Goal: Information Seeking & Learning: Learn about a topic

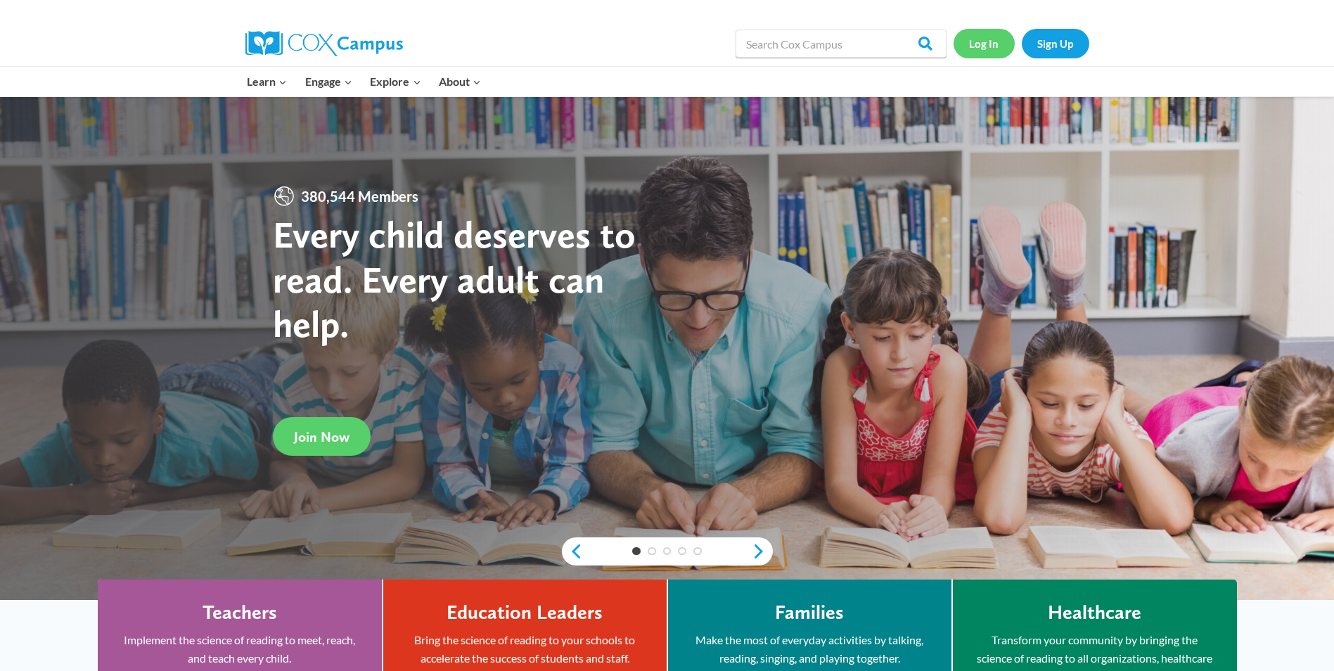
click at [996, 42] on link "Log In" at bounding box center [984, 43] width 61 height 29
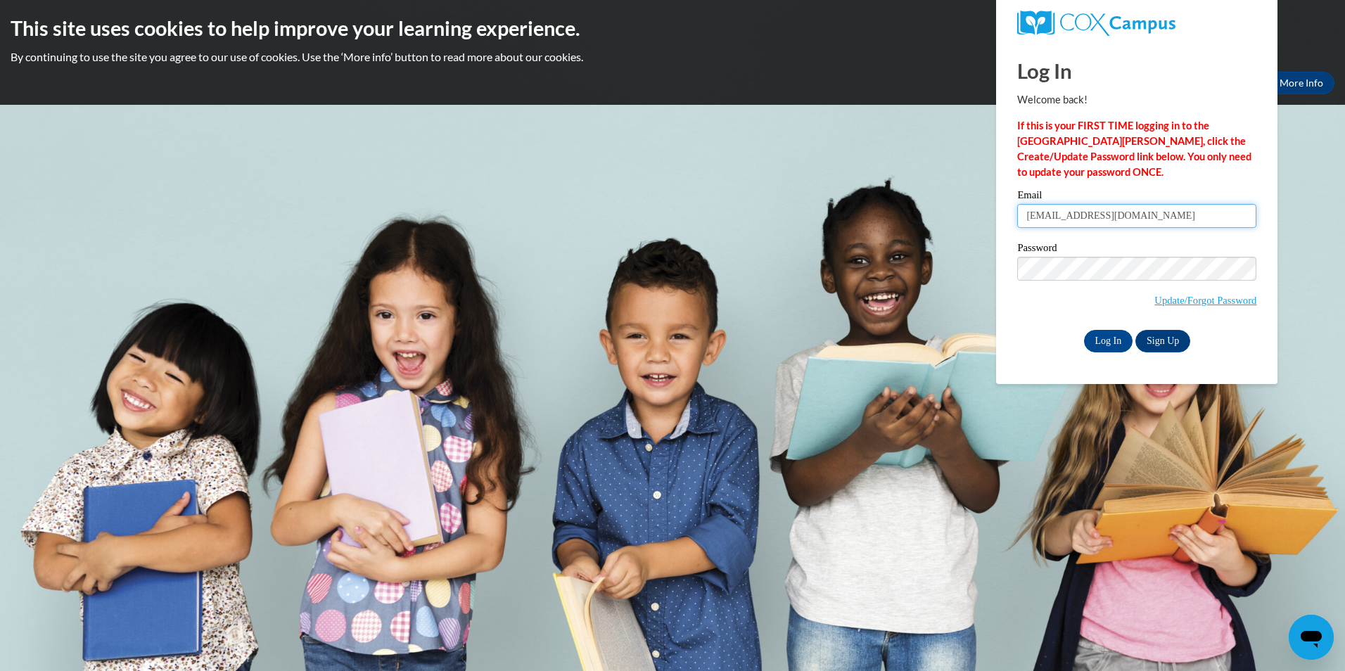
drag, startPoint x: 1170, startPoint y: 214, endPoint x: 886, endPoint y: 215, distance: 284.2
click at [886, 215] on body "This site uses cookies to help improve your learning experience. By continuing …" at bounding box center [672, 335] width 1345 height 671
type input "Mreed@fbcgp.org"
click at [1113, 344] on input "Log In" at bounding box center [1108, 341] width 49 height 23
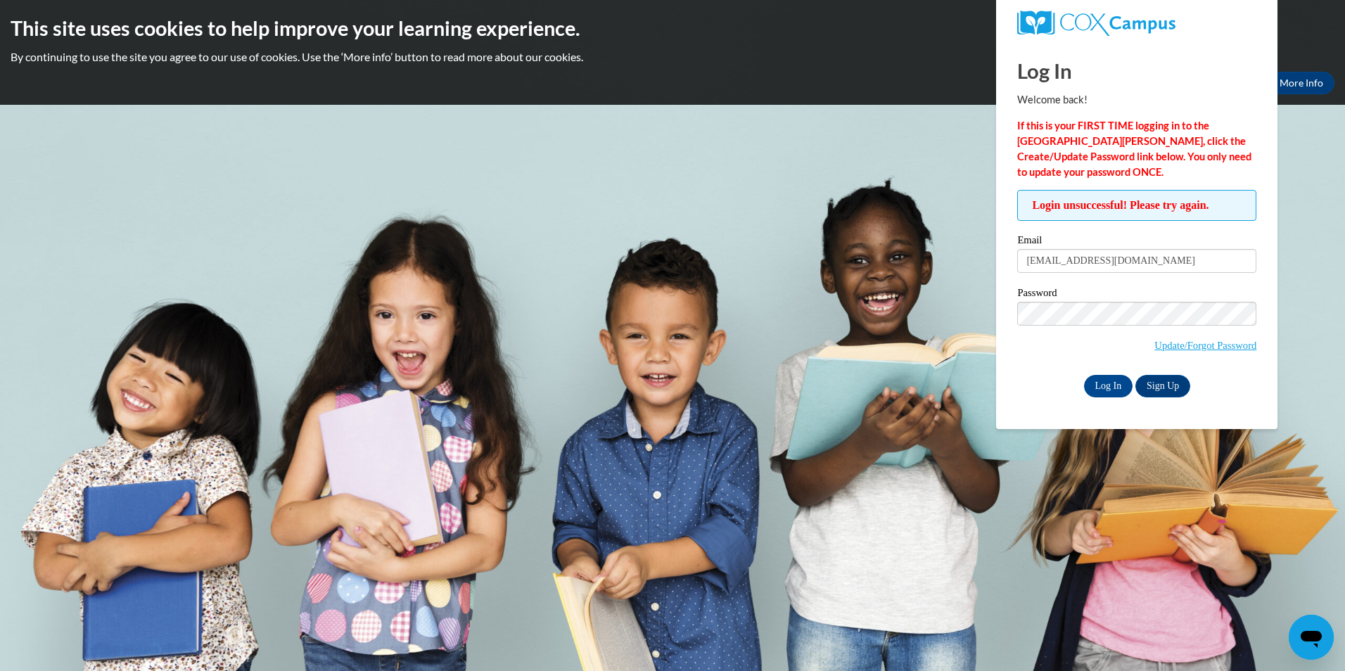
click at [885, 104] on div "This site uses cookies to help improve your learning experience. By continuing …" at bounding box center [672, 52] width 1345 height 105
click at [1171, 342] on link "Update/Forgot Password" at bounding box center [1205, 345] width 102 height 11
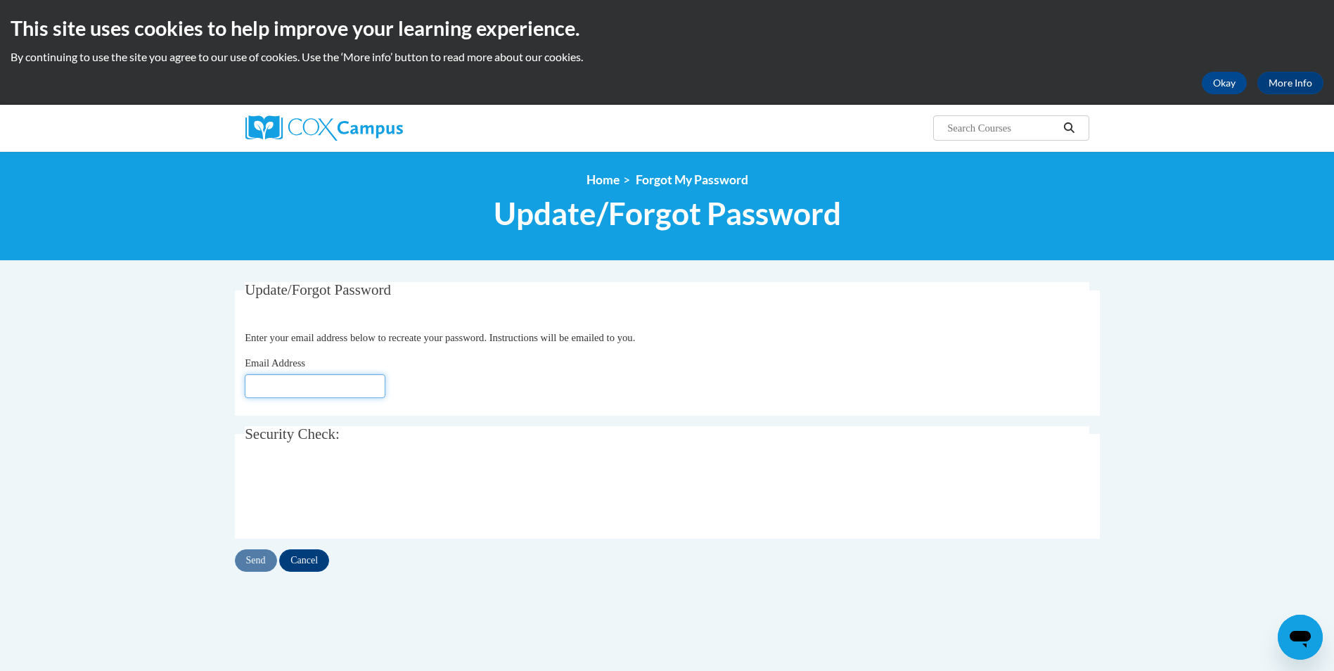
click at [338, 387] on input "Email Address" at bounding box center [315, 386] width 141 height 24
type input "[EMAIL_ADDRESS][DOMAIN_NAME]"
click at [257, 563] on input "Send" at bounding box center [256, 560] width 42 height 23
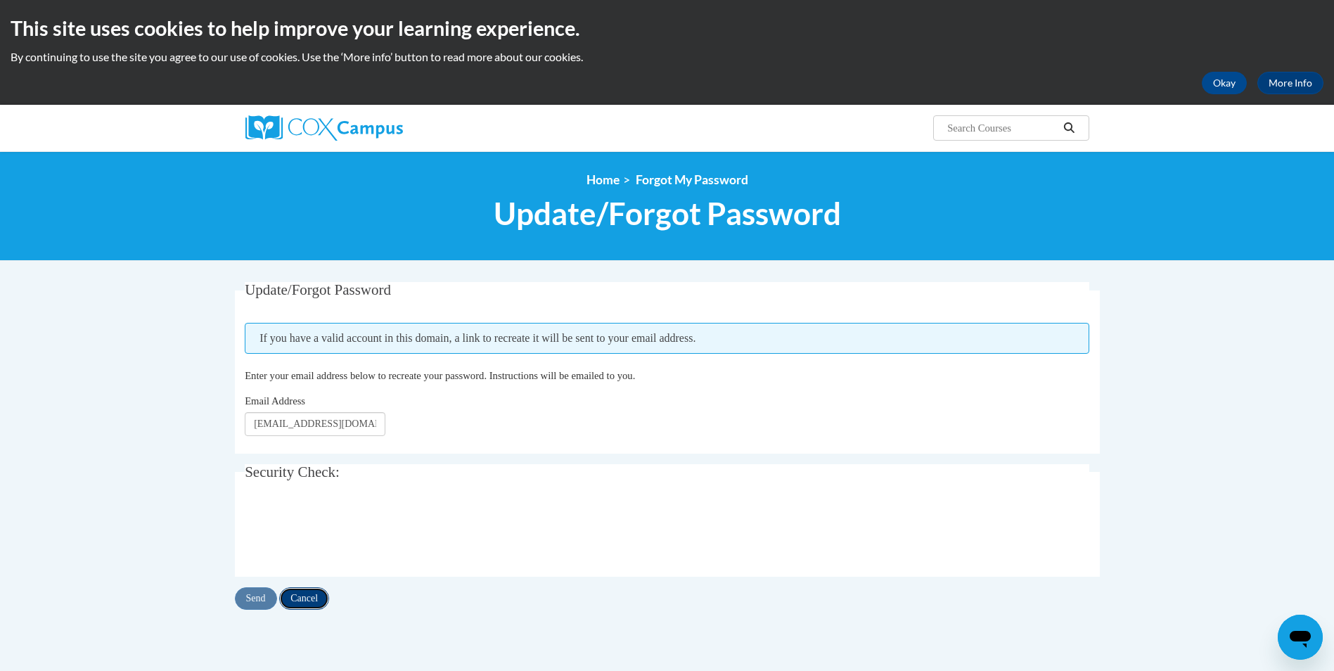
click at [294, 601] on input "Cancel" at bounding box center [304, 598] width 50 height 23
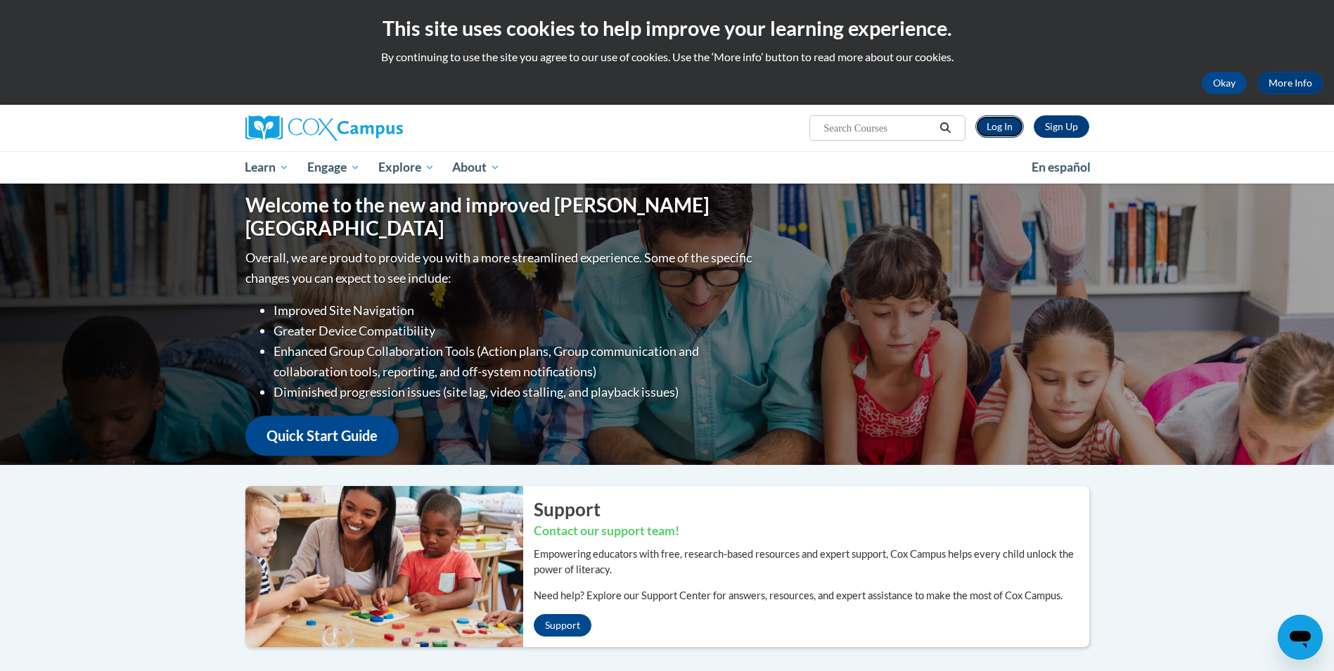
click at [995, 130] on link "Log In" at bounding box center [1000, 126] width 49 height 23
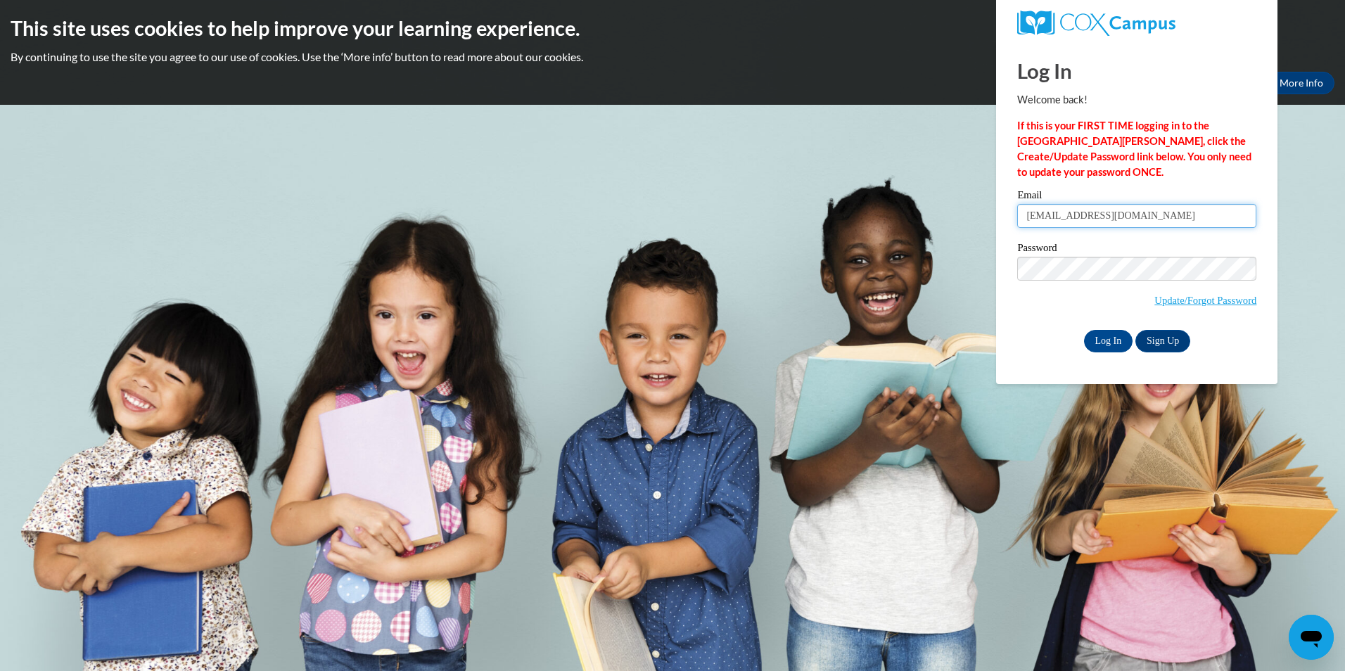
drag, startPoint x: 1170, startPoint y: 219, endPoint x: 867, endPoint y: 189, distance: 304.7
click at [874, 207] on body "This site uses cookies to help improve your learning experience. By continuing …" at bounding box center [672, 335] width 1345 height 671
type input "mreed@fbcgp.org"
click at [1021, 332] on div "Log In Sign Up" at bounding box center [1136, 341] width 239 height 23
click at [1104, 344] on input "Log In" at bounding box center [1108, 341] width 49 height 23
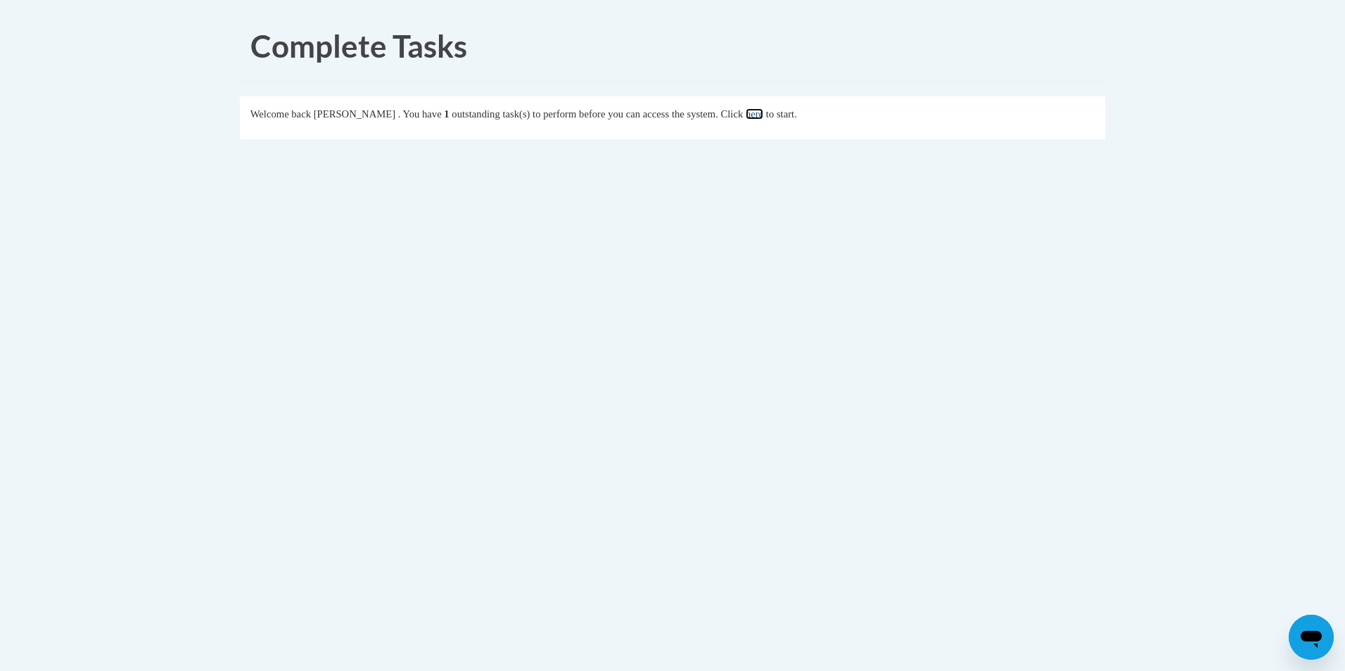
click at [763, 118] on link "here" at bounding box center [755, 113] width 18 height 11
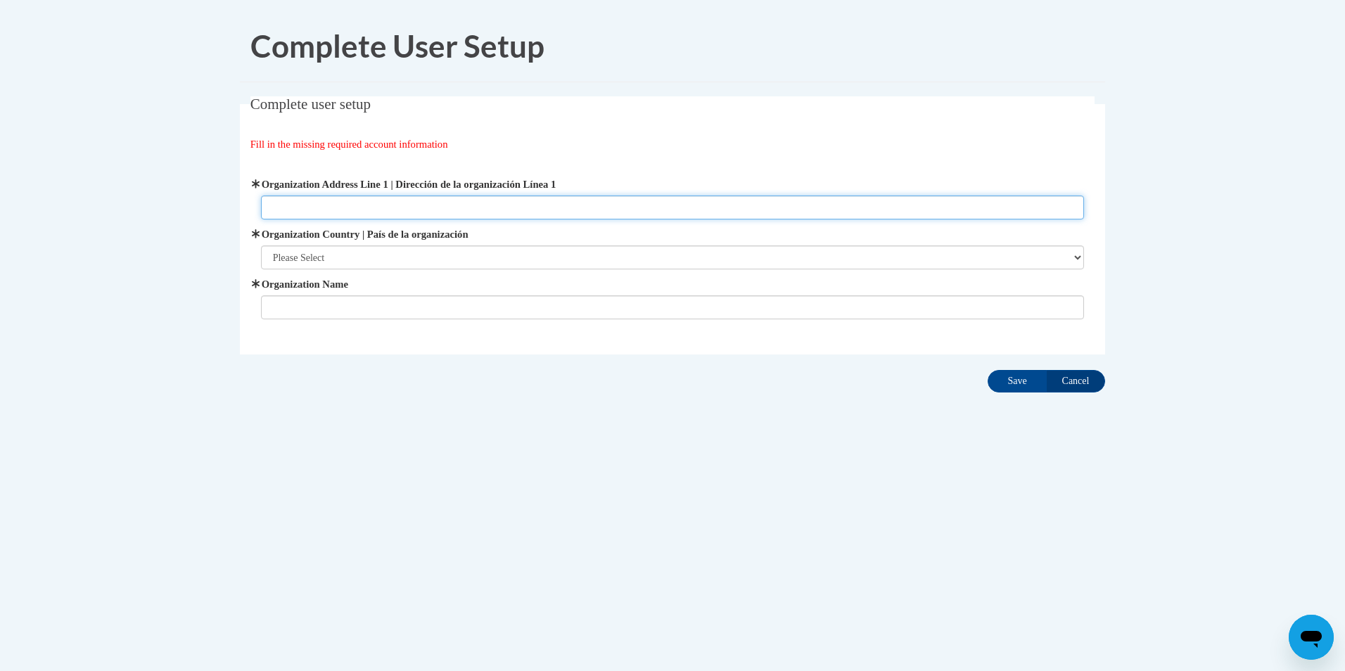
click at [386, 210] on input "Organization Address Line 1 | Dirección de la organización Línea 1" at bounding box center [673, 208] width 824 height 24
type input "[STREET_ADDRESS][PERSON_NAME]"
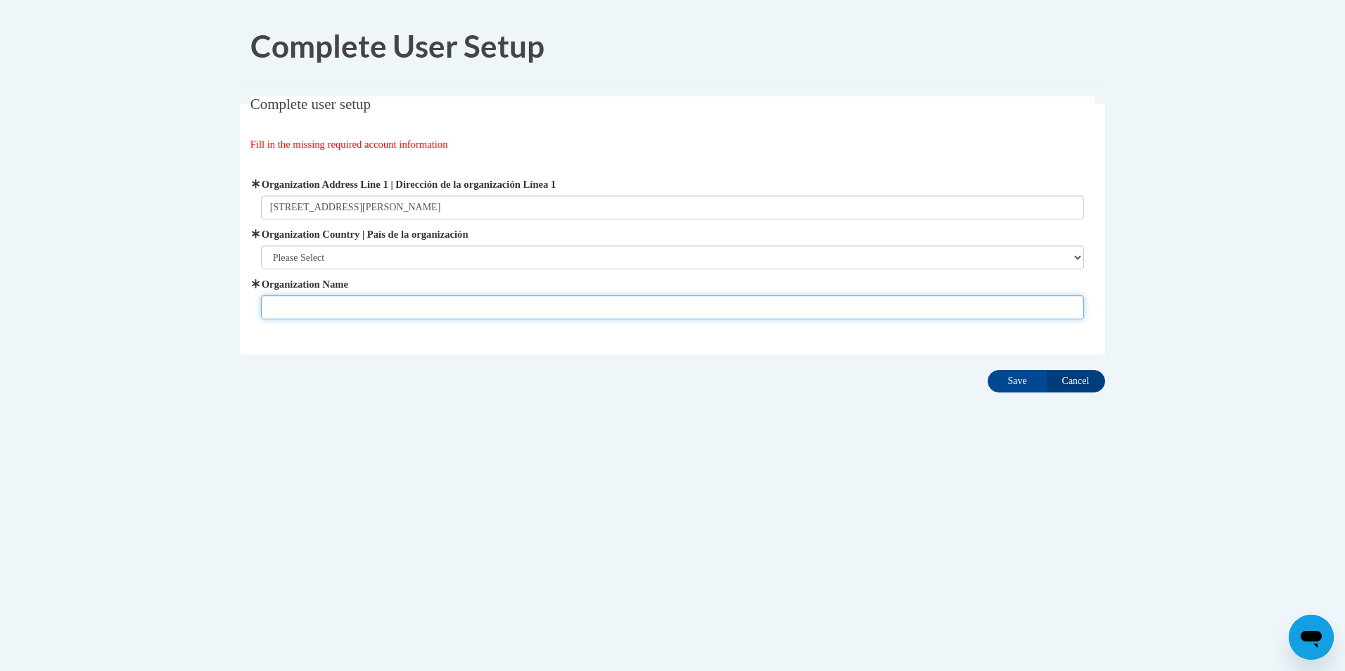
type input "first-kids-academy"
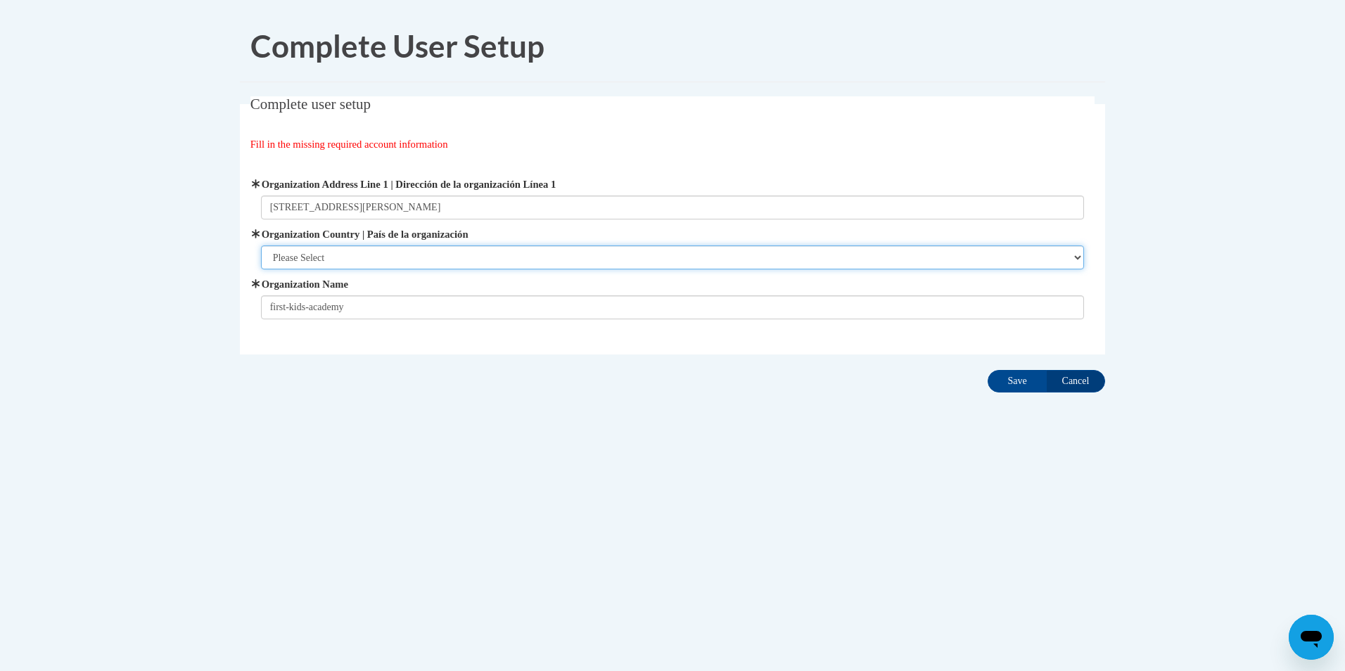
click at [338, 257] on select "Please Select [GEOGRAPHIC_DATA] | [GEOGRAPHIC_DATA] Outside of [GEOGRAPHIC_DATA…" at bounding box center [673, 257] width 824 height 24
select select "ad49bcad-a171-4b2e-b99c-48b446064914"
click at [261, 245] on select "Please Select [GEOGRAPHIC_DATA] | [GEOGRAPHIC_DATA] Outside of [GEOGRAPHIC_DATA…" at bounding box center [673, 257] width 824 height 24
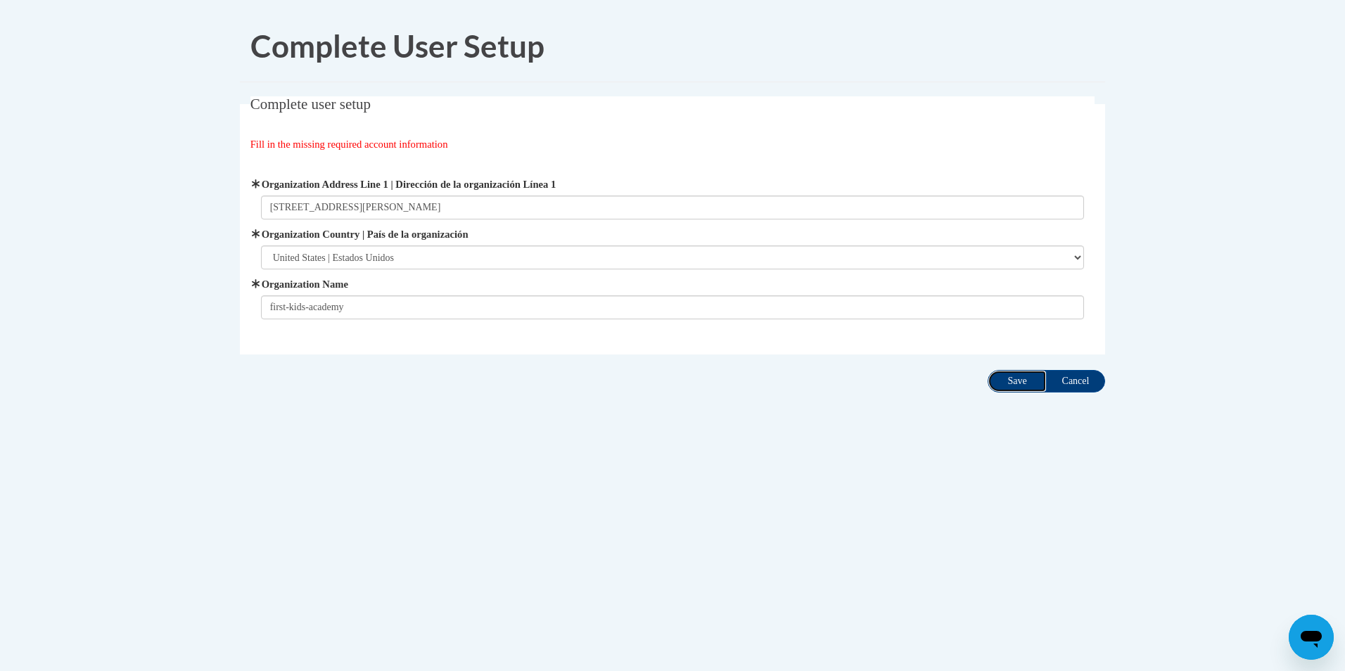
click at [1007, 378] on input "Save" at bounding box center [1017, 381] width 59 height 23
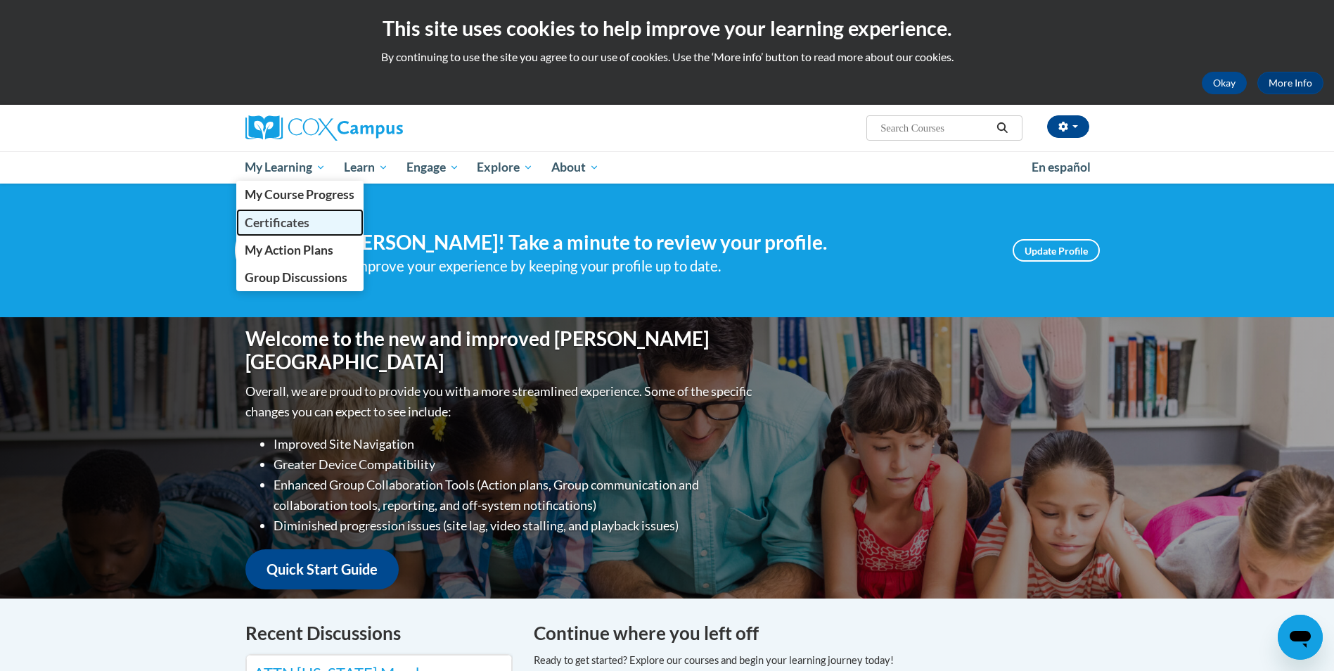
click at [275, 228] on span "Certificates" at bounding box center [277, 222] width 65 height 15
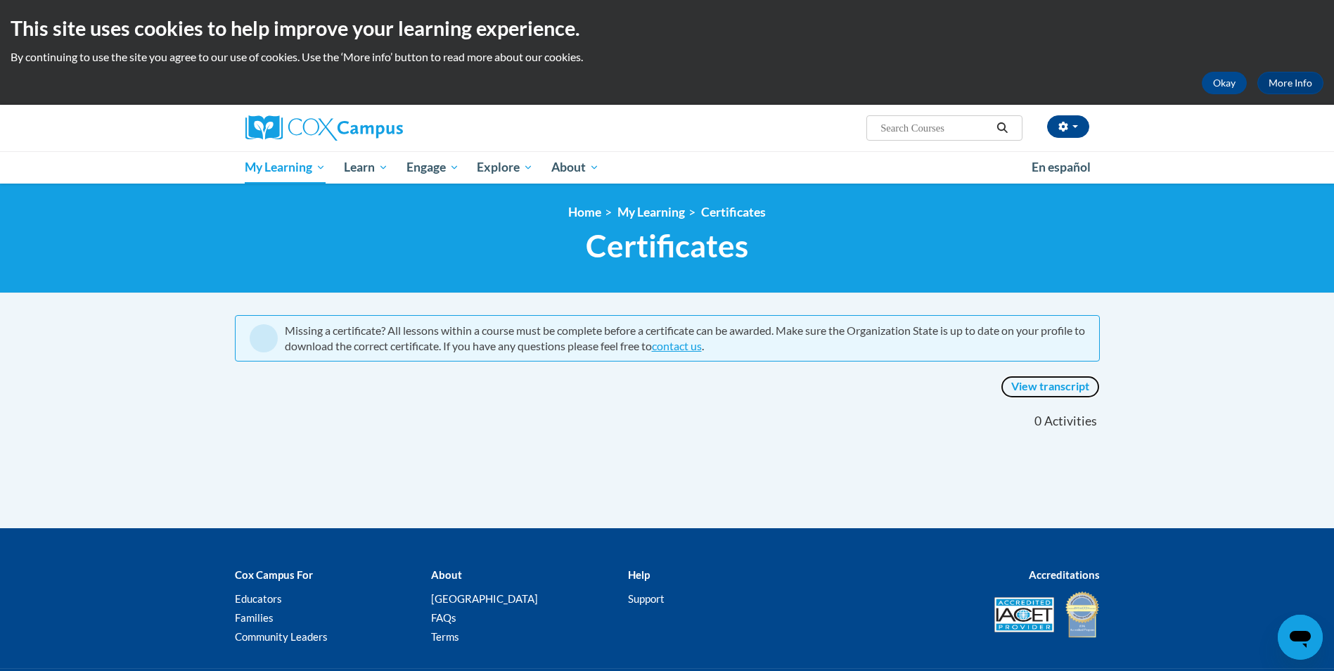
click at [1068, 391] on link "View transcript" at bounding box center [1050, 387] width 99 height 23
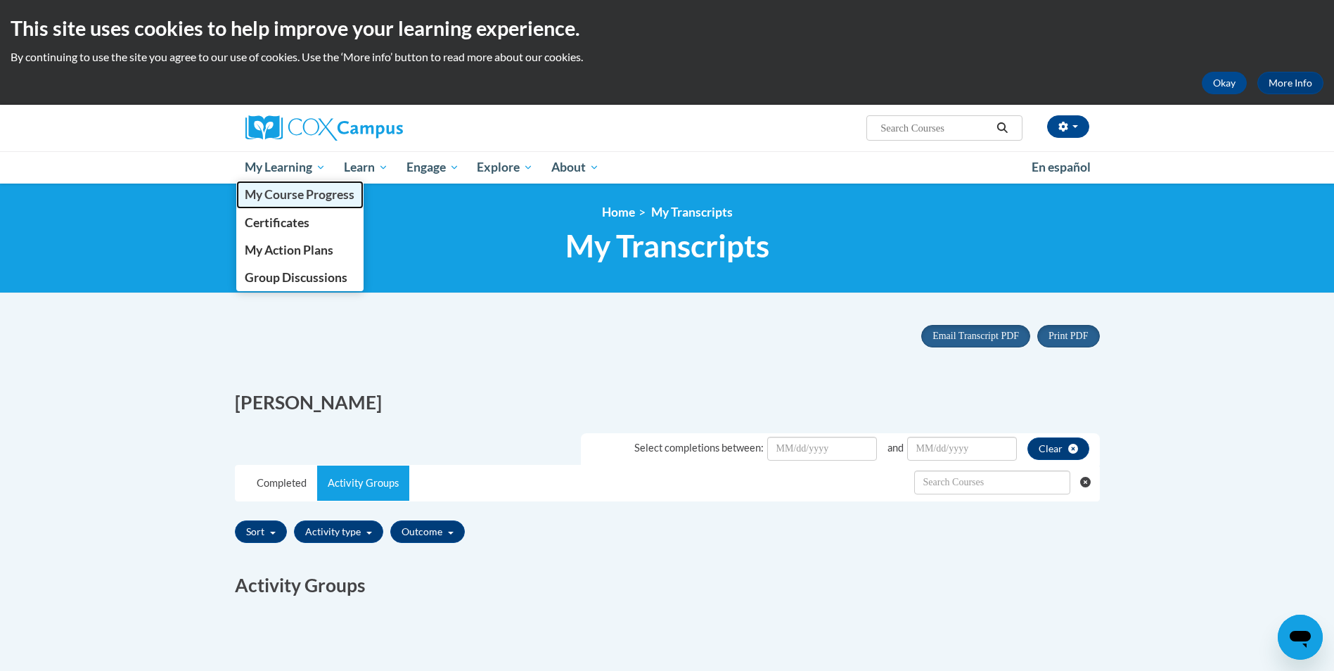
click at [287, 194] on span "My Course Progress" at bounding box center [300, 194] width 110 height 15
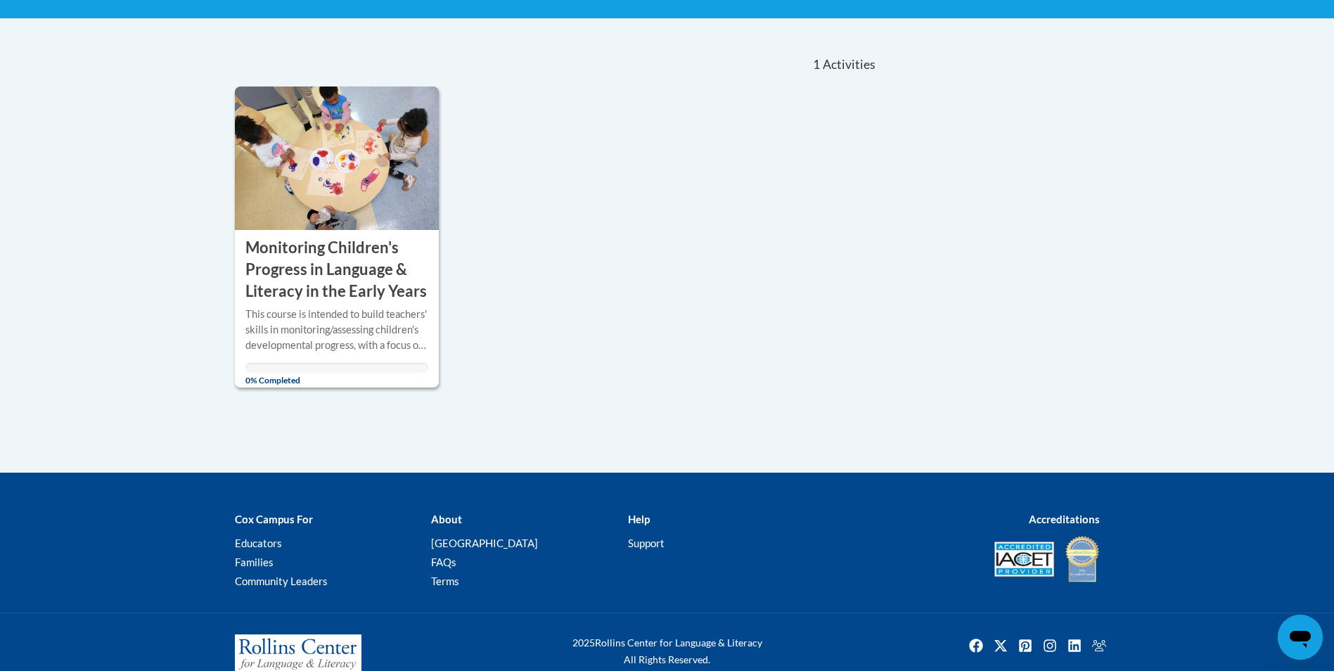
scroll to position [281, 0]
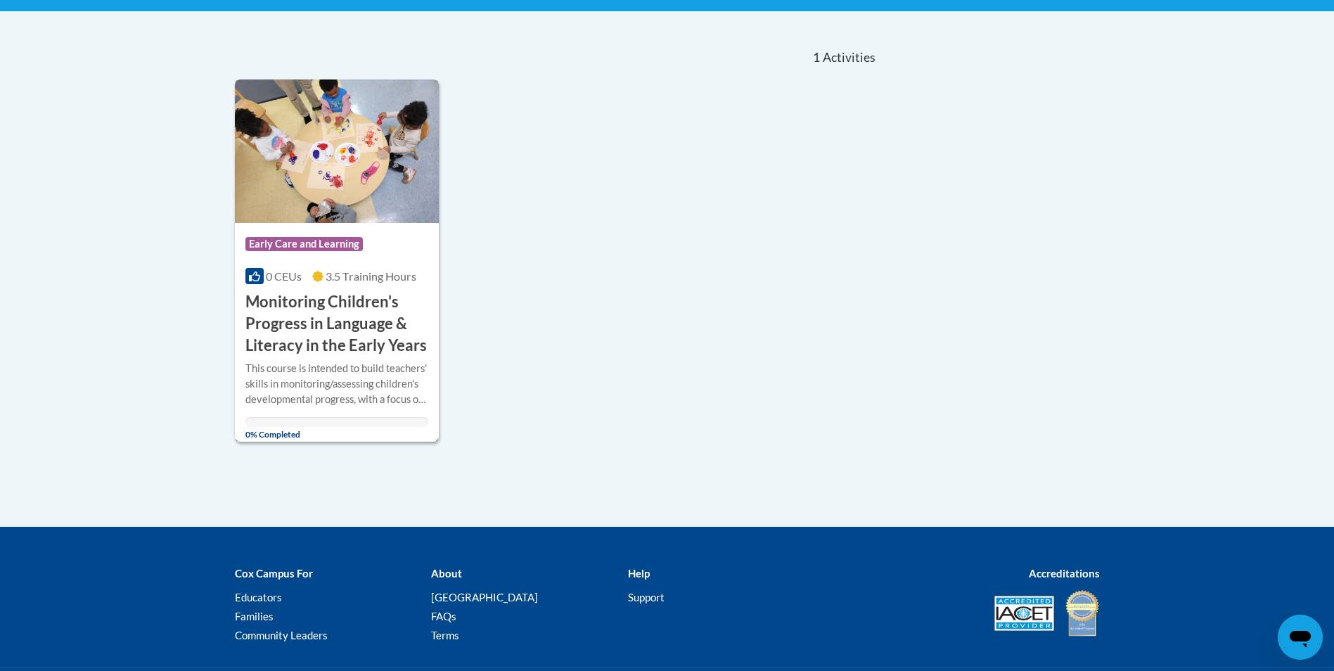
click at [331, 333] on h3 "Monitoring Children's Progress in Language & Literacy in the Early Years" at bounding box center [337, 323] width 184 height 65
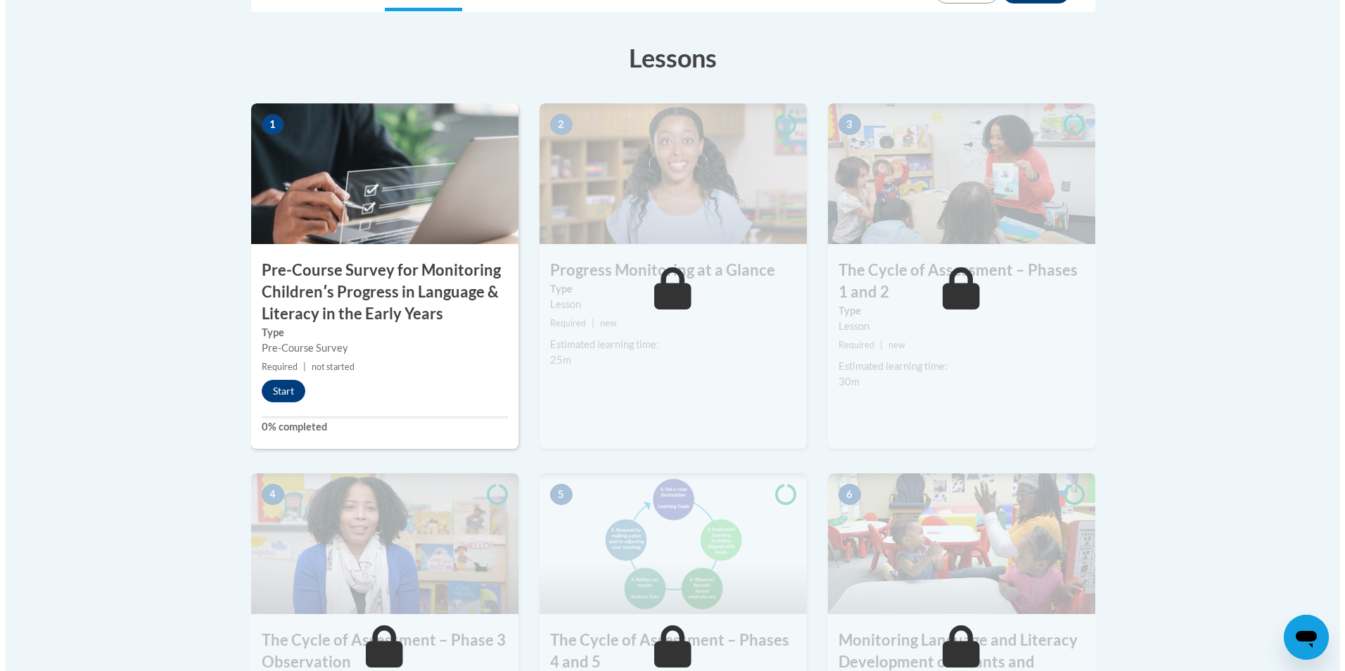
scroll to position [422, 0]
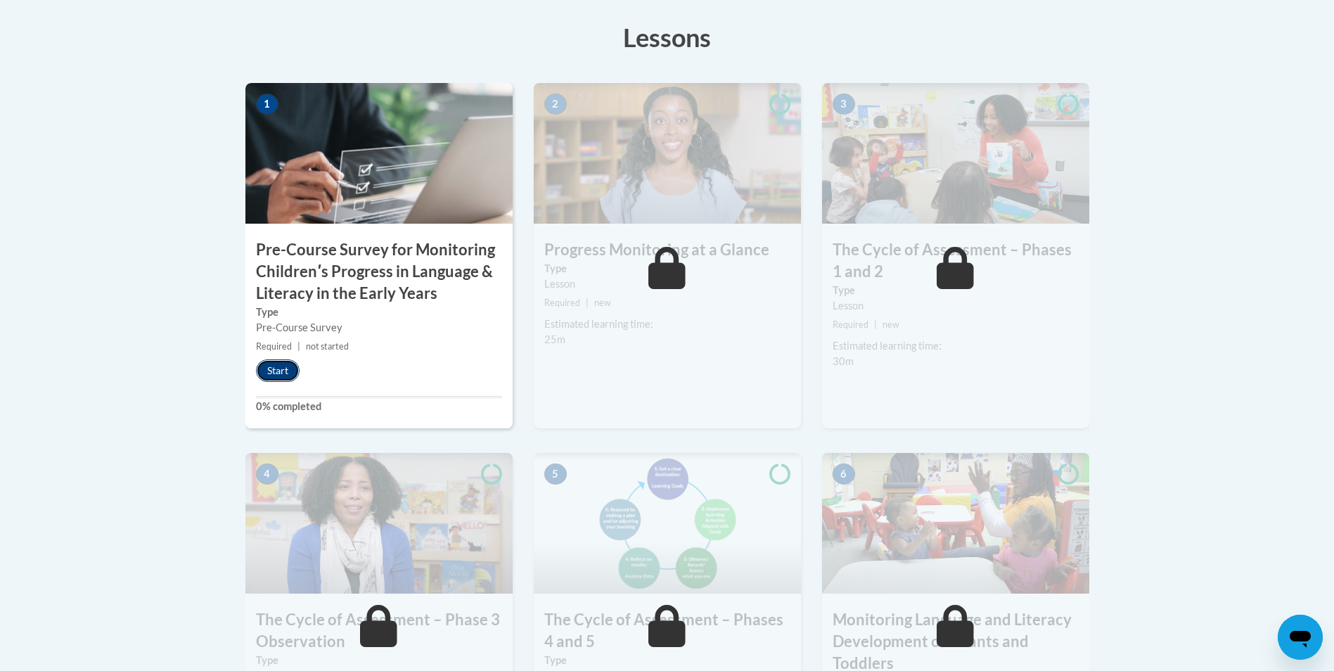
click at [267, 370] on button "Start" at bounding box center [278, 370] width 44 height 23
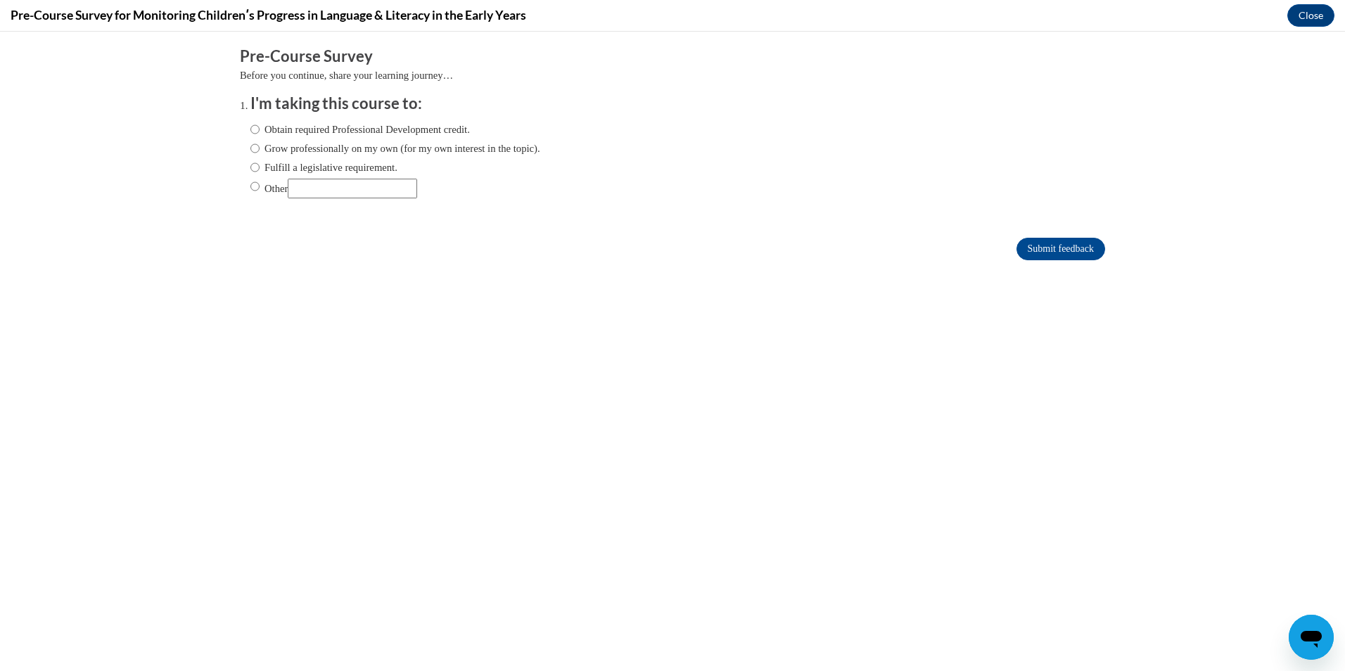
scroll to position [0, 0]
click at [250, 134] on input "Obtain required Professional Development credit." at bounding box center [254, 129] width 9 height 15
radio input "true"
click at [1047, 249] on input "Submit feedback" at bounding box center [1060, 249] width 89 height 23
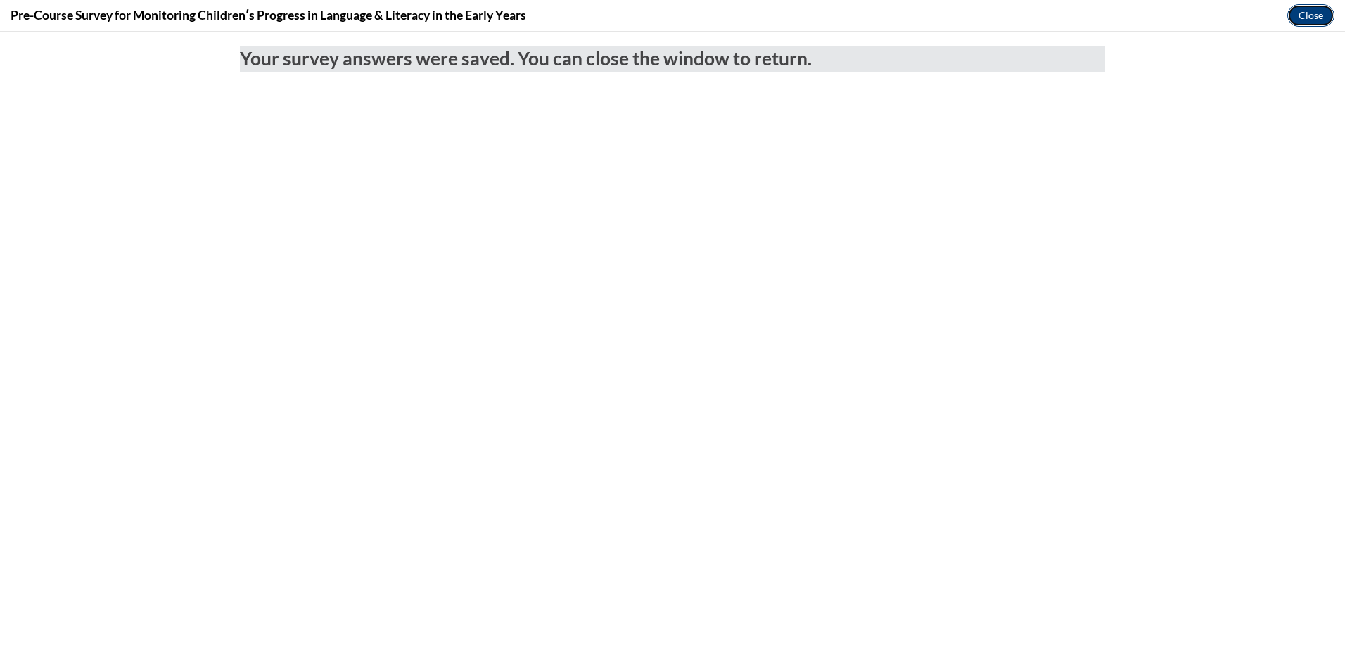
click at [1314, 18] on button "Close" at bounding box center [1310, 15] width 47 height 23
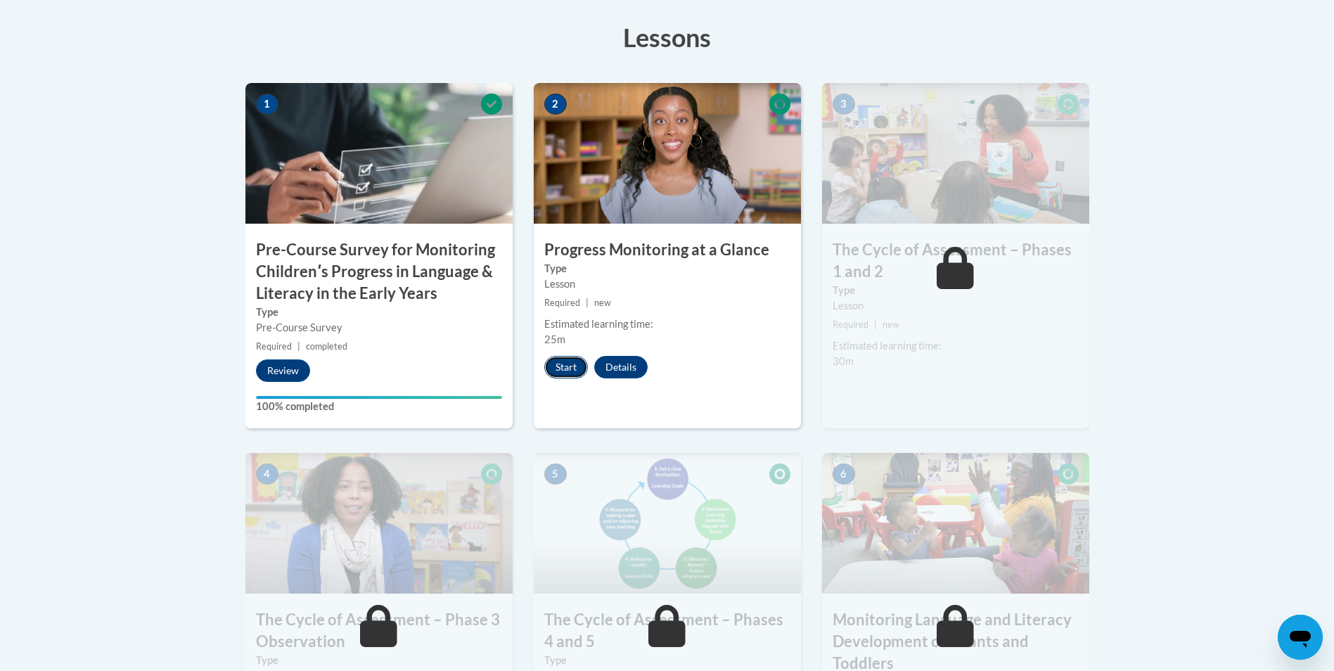
click at [576, 371] on button "Start" at bounding box center [566, 367] width 44 height 23
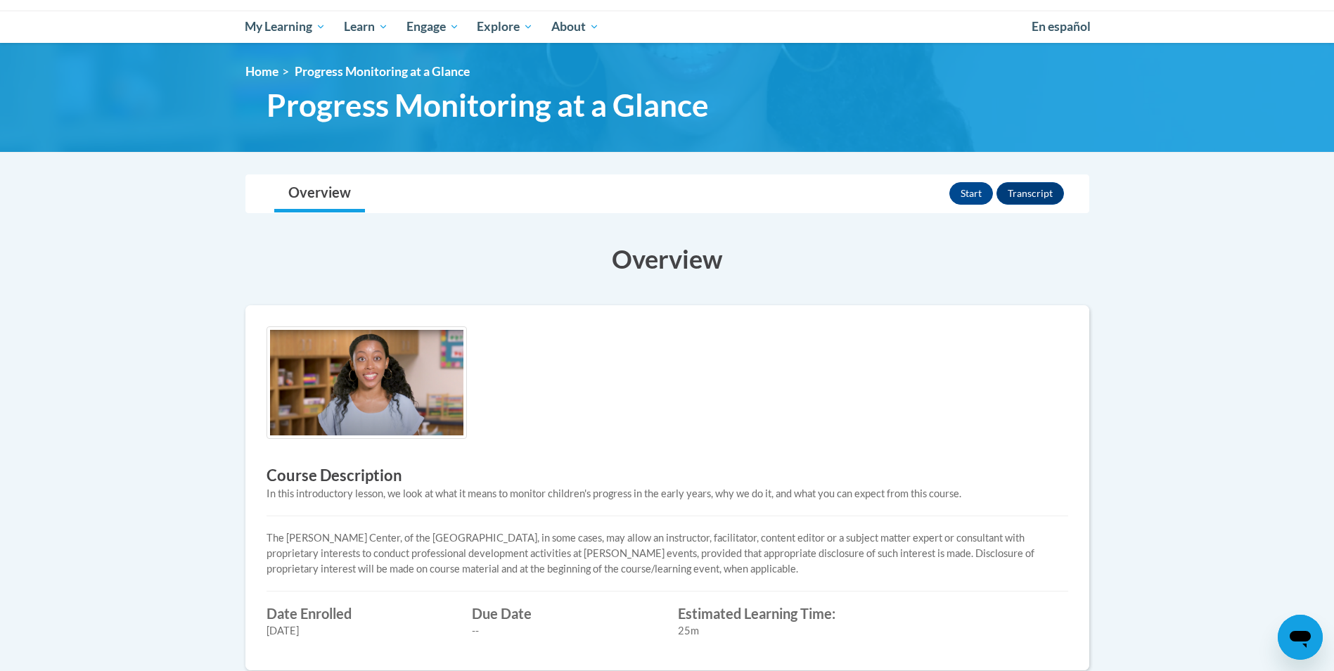
scroll to position [352, 0]
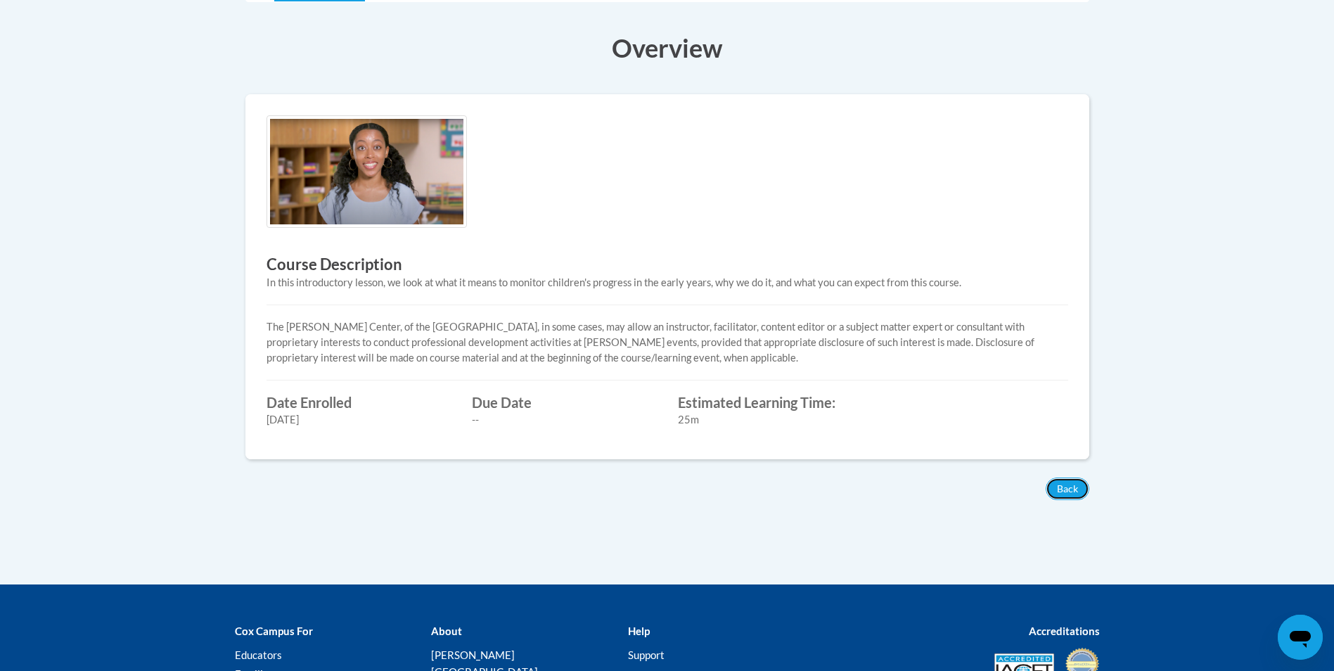
drag, startPoint x: 1081, startPoint y: 497, endPoint x: 1272, endPoint y: 280, distance: 288.6
click at [1272, 280] on body "This site uses cookies to help improve your learning experience. By continuing …" at bounding box center [667, 240] width 1334 height 1185
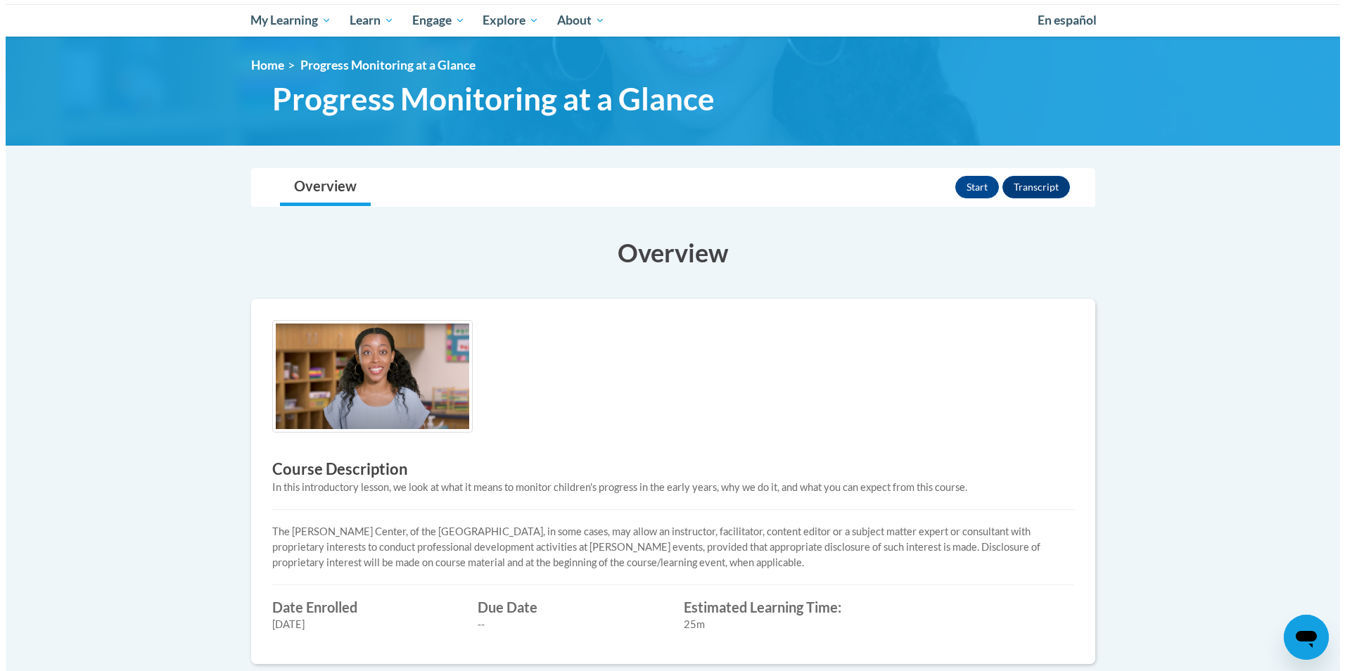
scroll to position [141, 0]
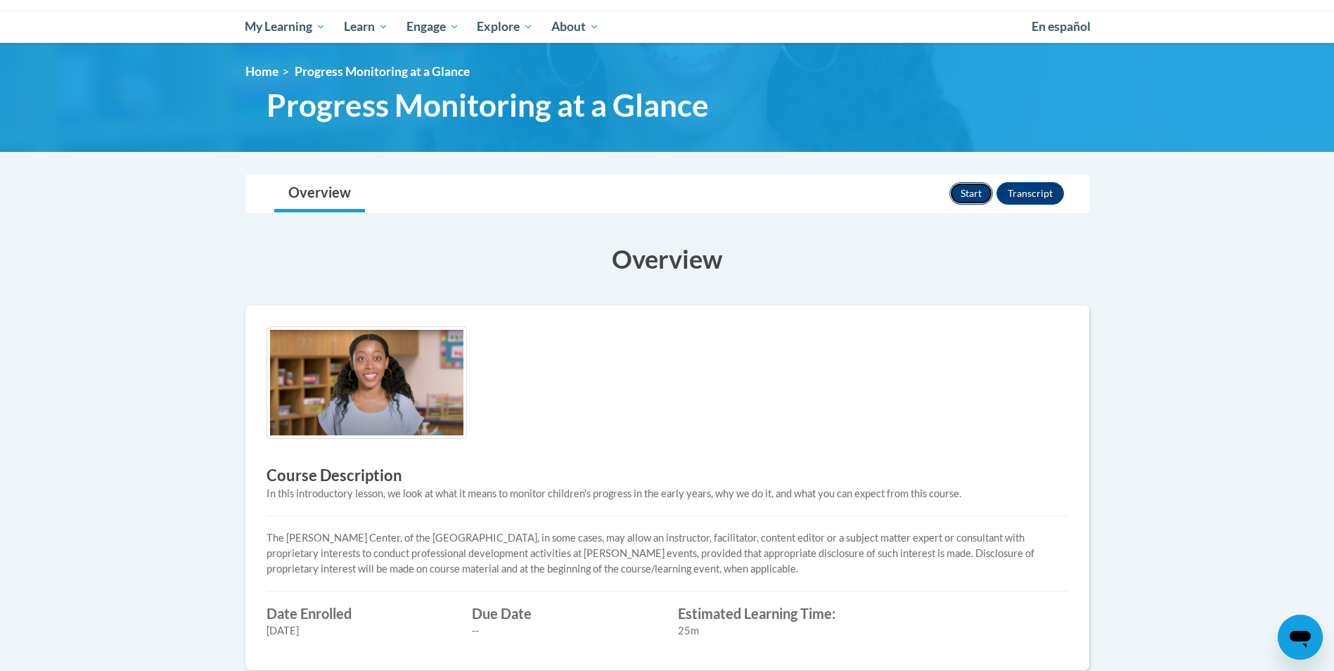
click at [975, 191] on button "Start" at bounding box center [972, 193] width 44 height 23
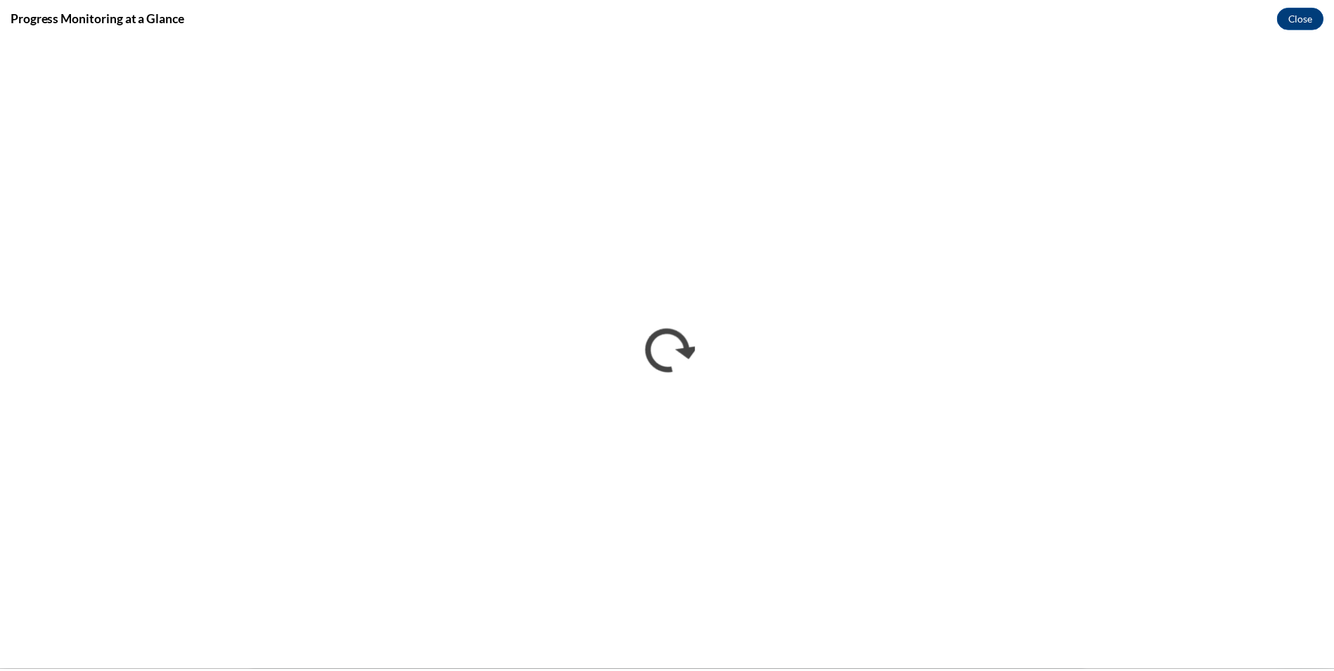
scroll to position [0, 0]
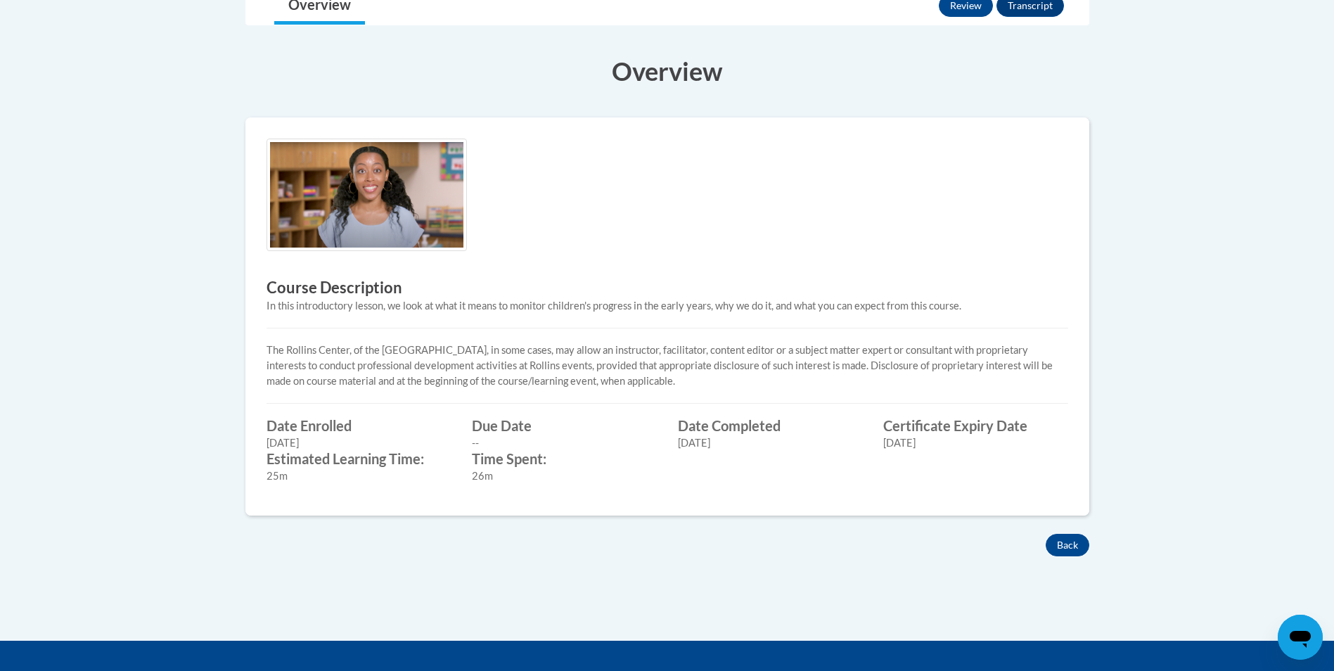
scroll to position [179, 0]
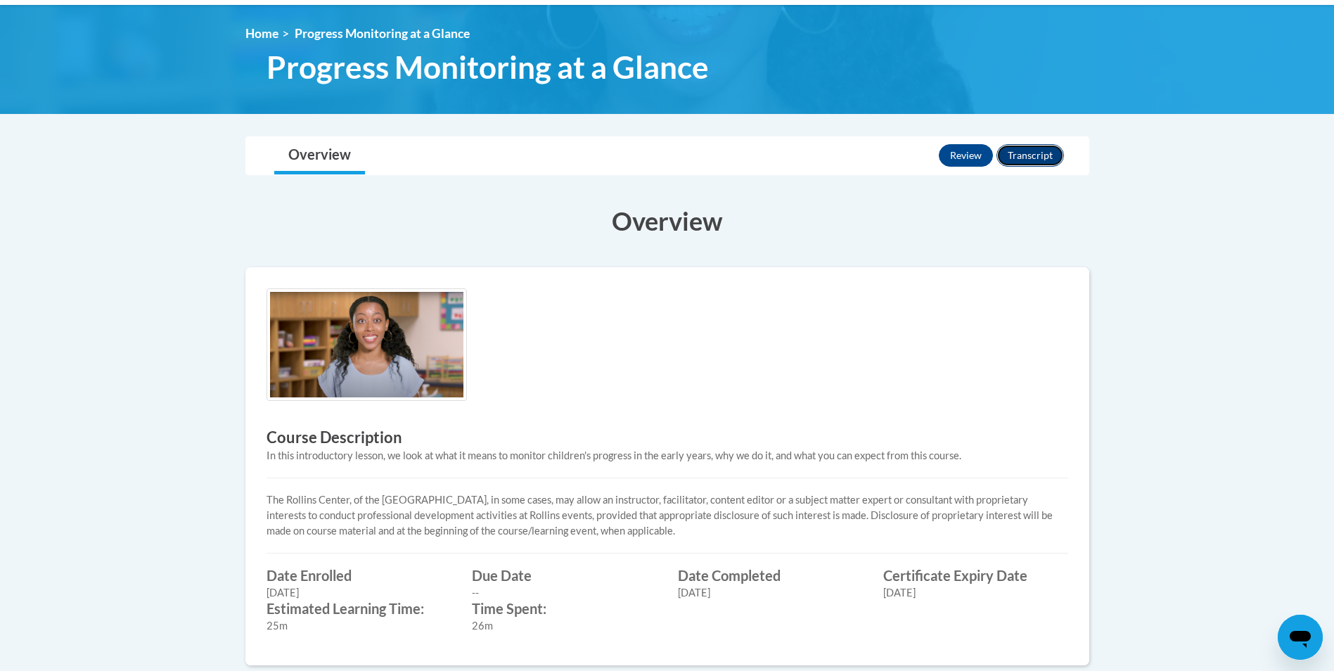
click at [1021, 158] on button "Transcript" at bounding box center [1031, 155] width 68 height 23
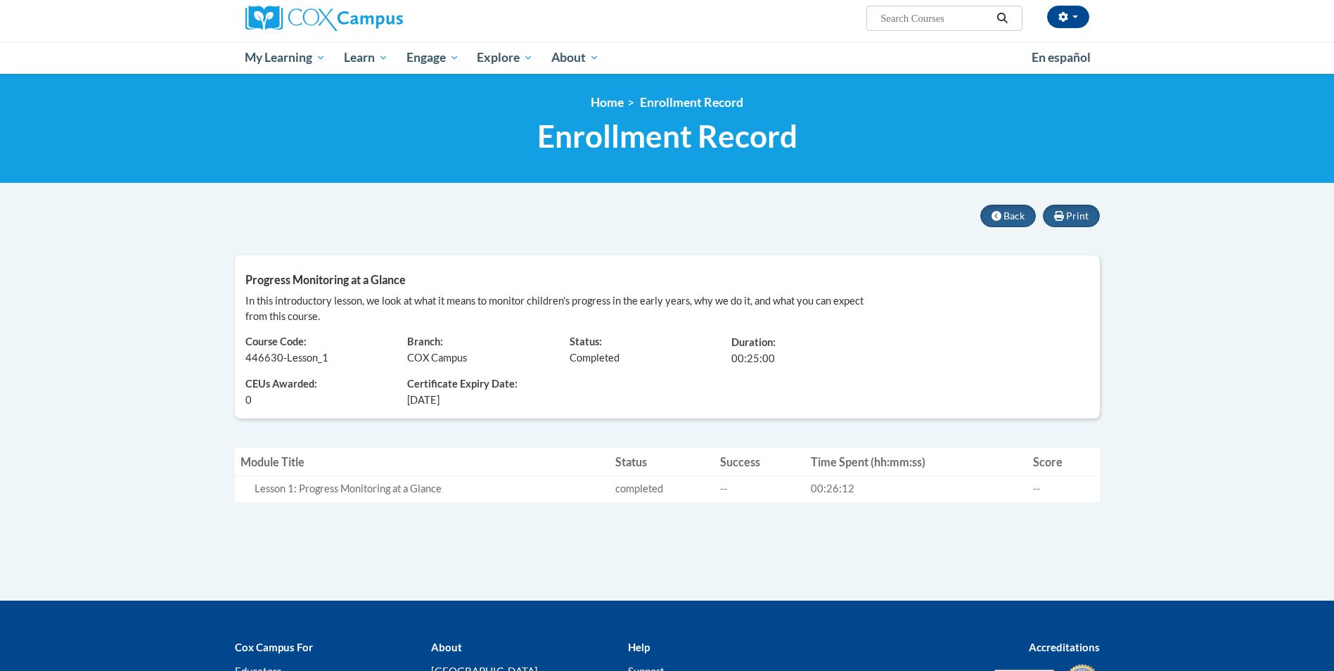
scroll to position [211, 0]
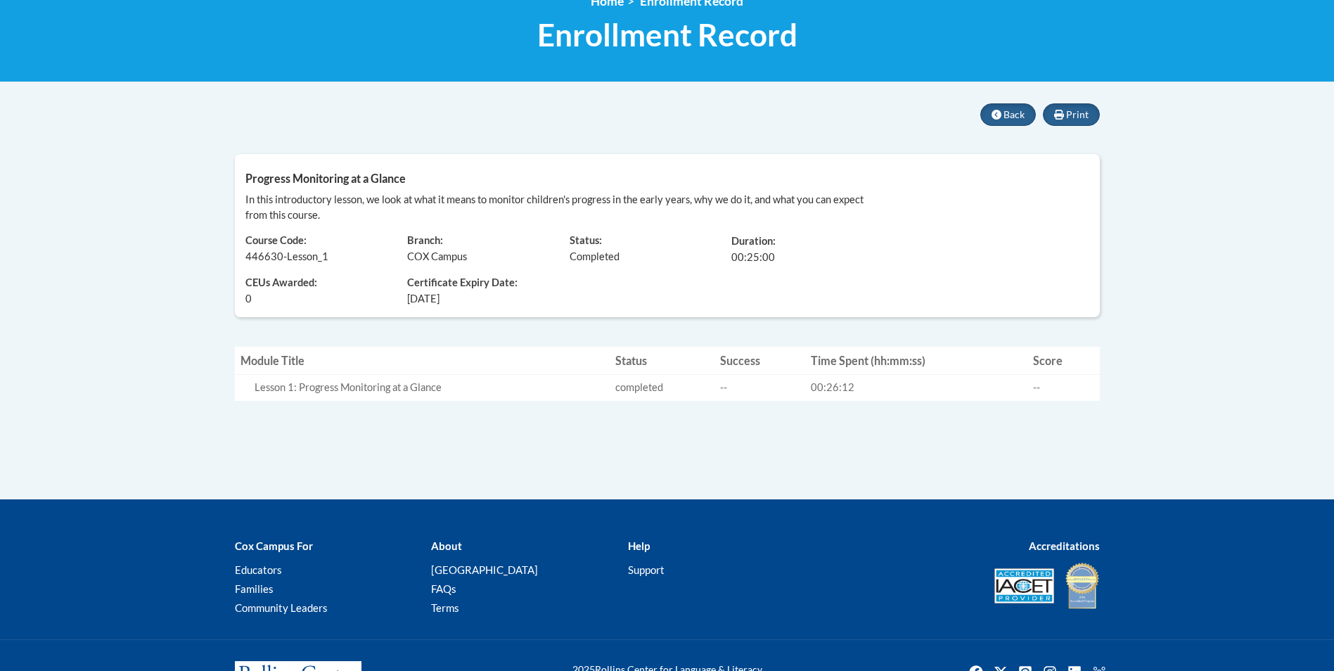
click at [250, 306] on span "0" at bounding box center [248, 298] width 6 height 15
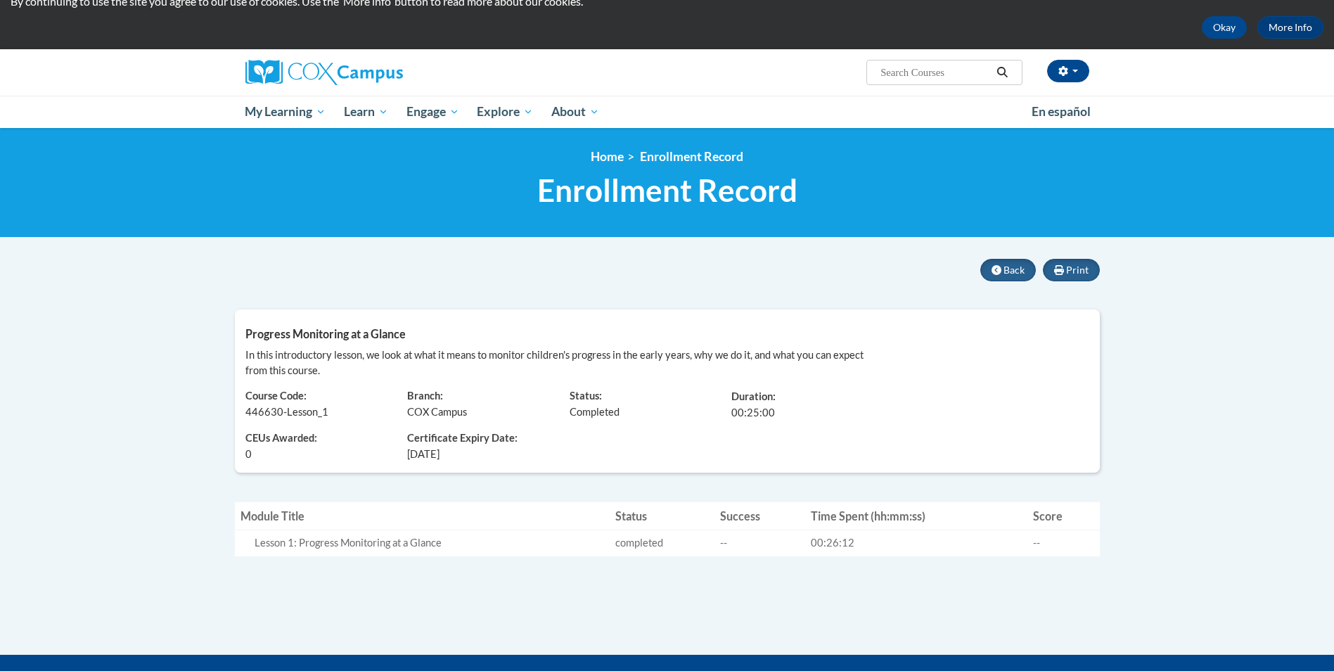
scroll to position [141, 0]
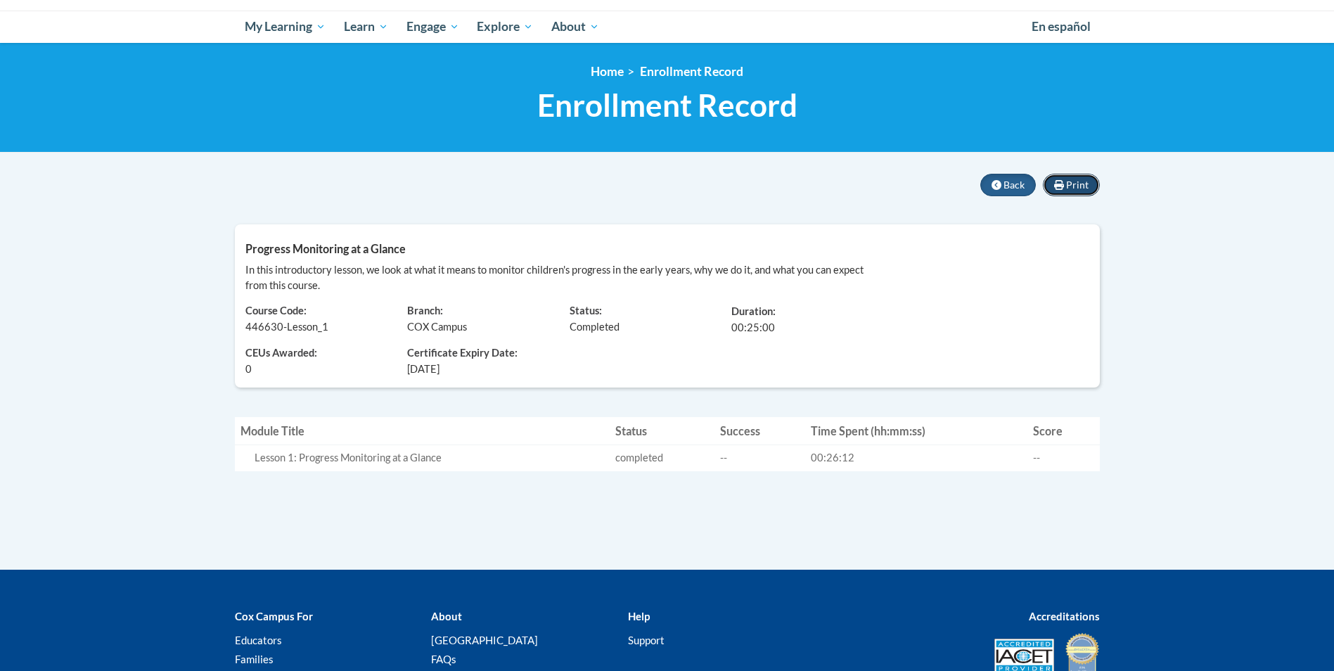
click at [1066, 183] on span "Print" at bounding box center [1077, 185] width 23 height 12
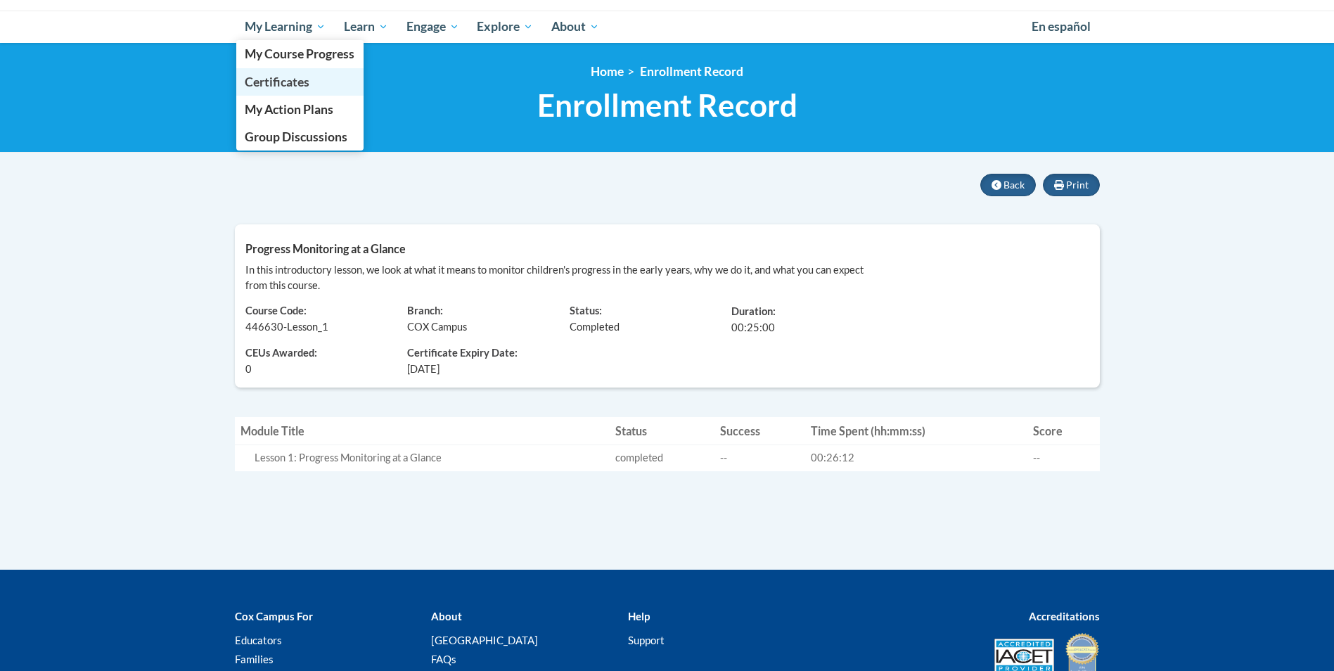
click at [280, 85] on span "Certificates" at bounding box center [277, 82] width 65 height 15
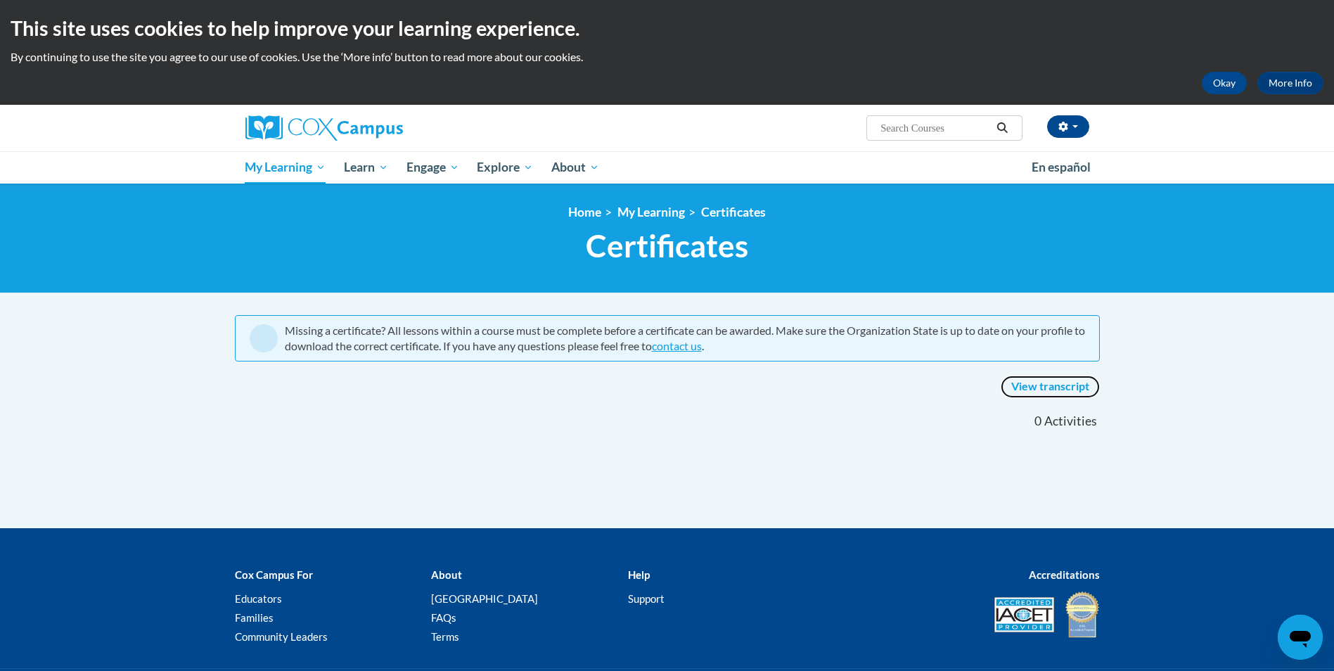
click at [1052, 386] on link "View transcript" at bounding box center [1050, 387] width 99 height 23
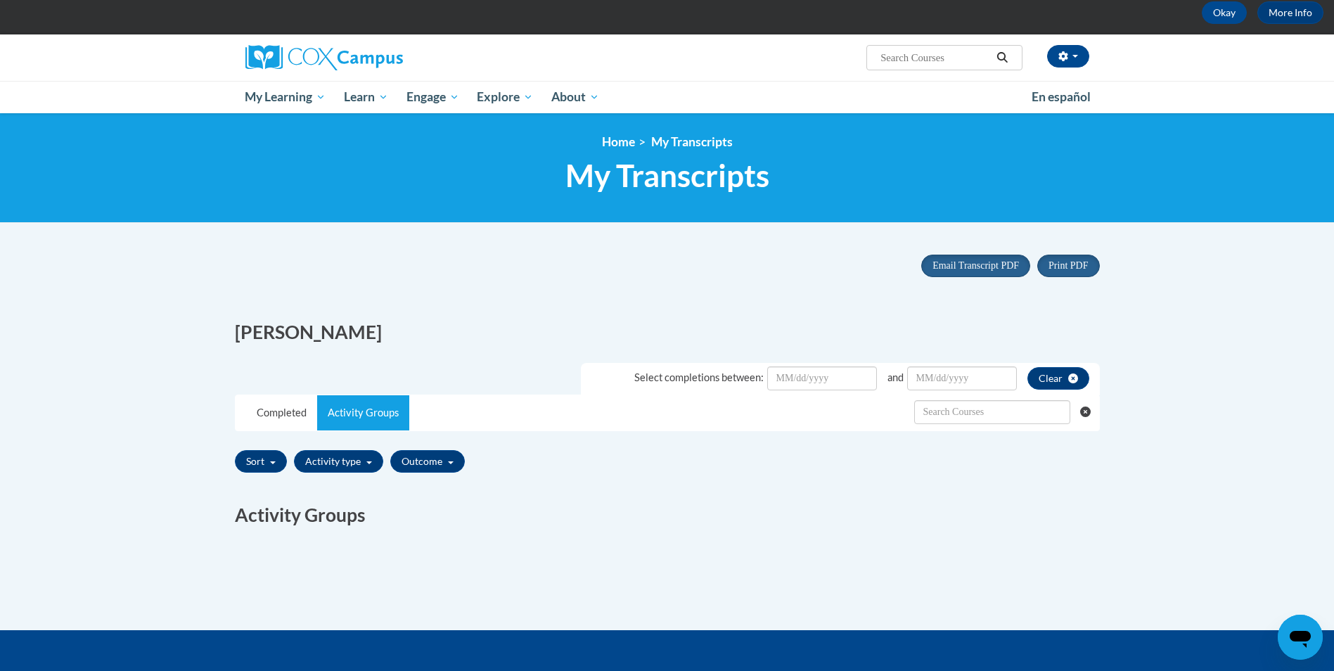
scroll to position [211, 0]
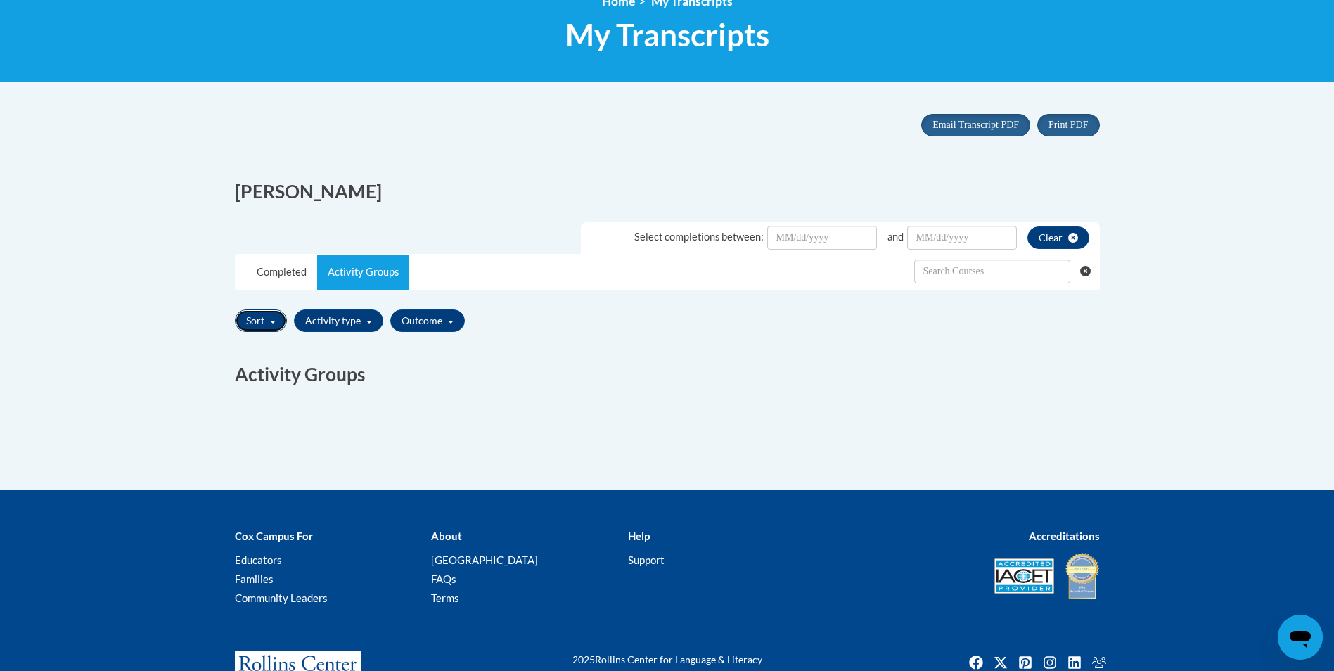
click at [258, 321] on button "Sort" at bounding box center [261, 320] width 52 height 23
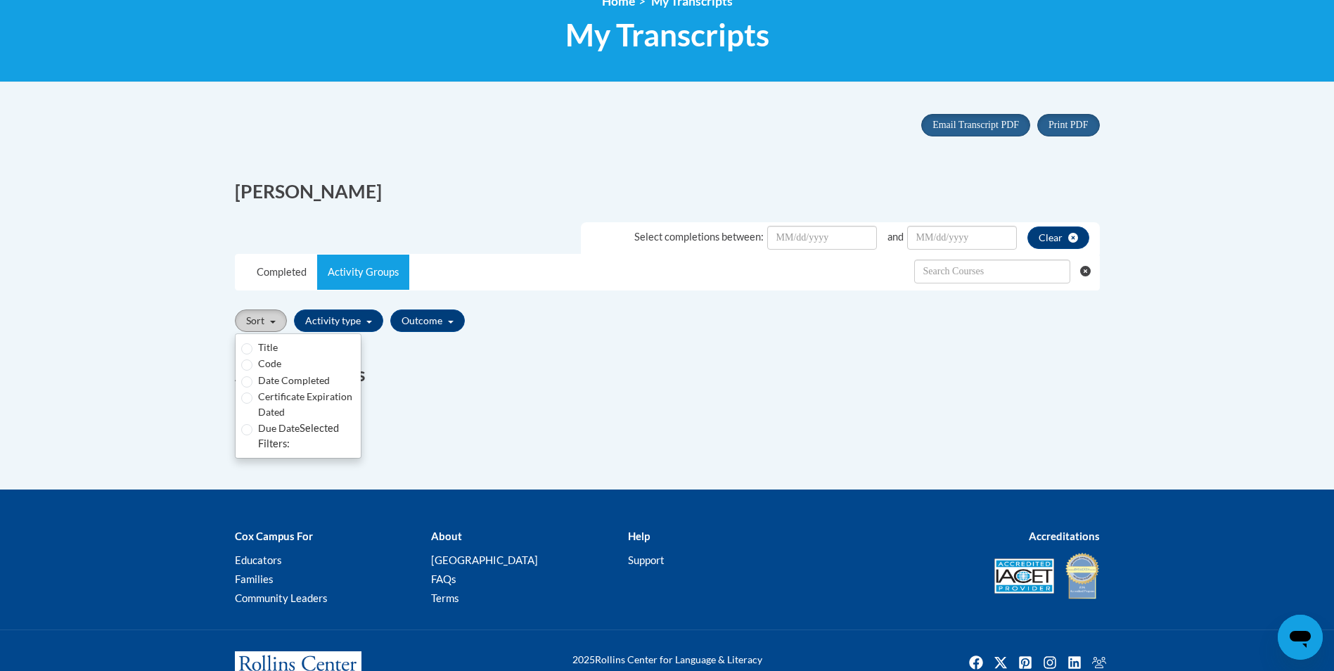
click at [269, 319] on button "Sort" at bounding box center [261, 320] width 52 height 23
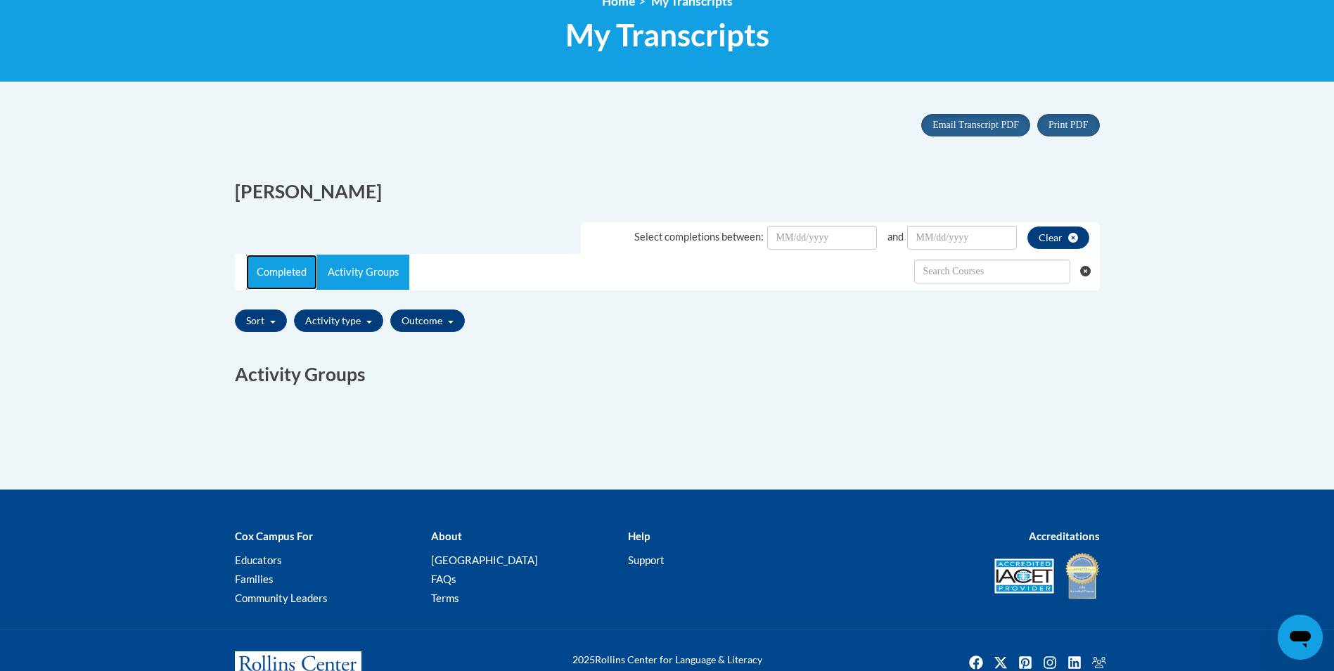
click at [298, 272] on link "Completed" at bounding box center [281, 272] width 71 height 35
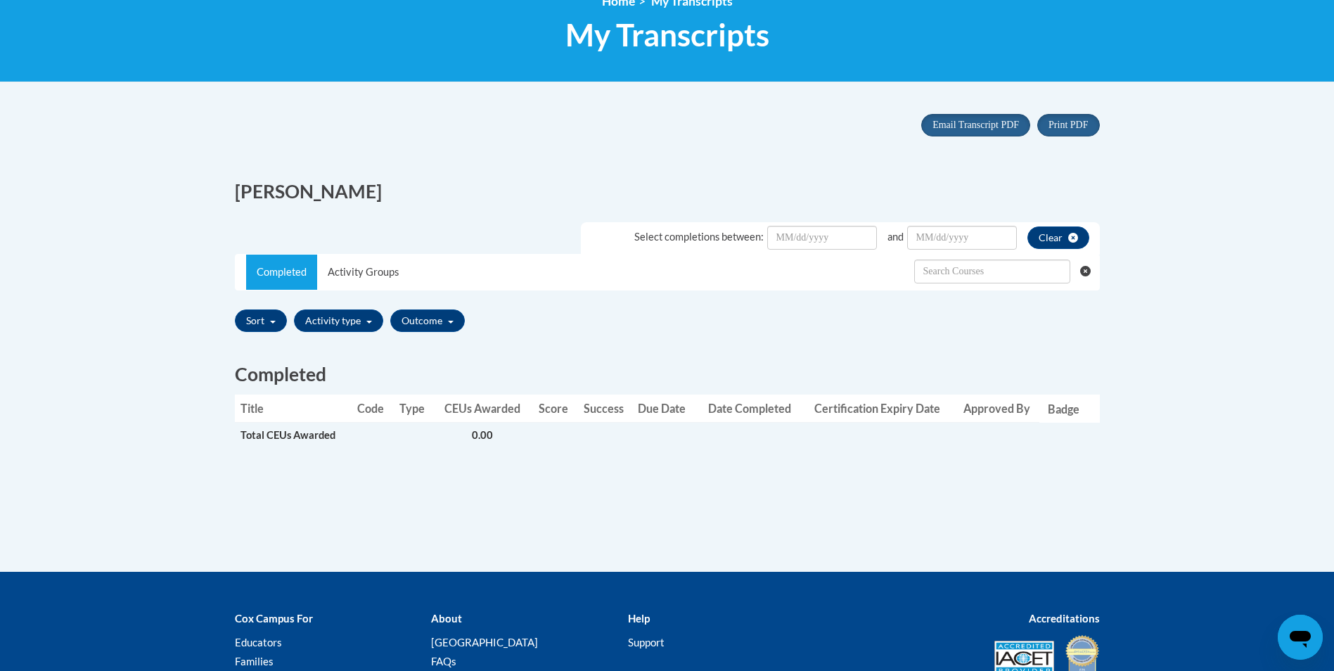
click at [324, 441] on span "Total CEUs Awarded" at bounding box center [288, 435] width 95 height 12
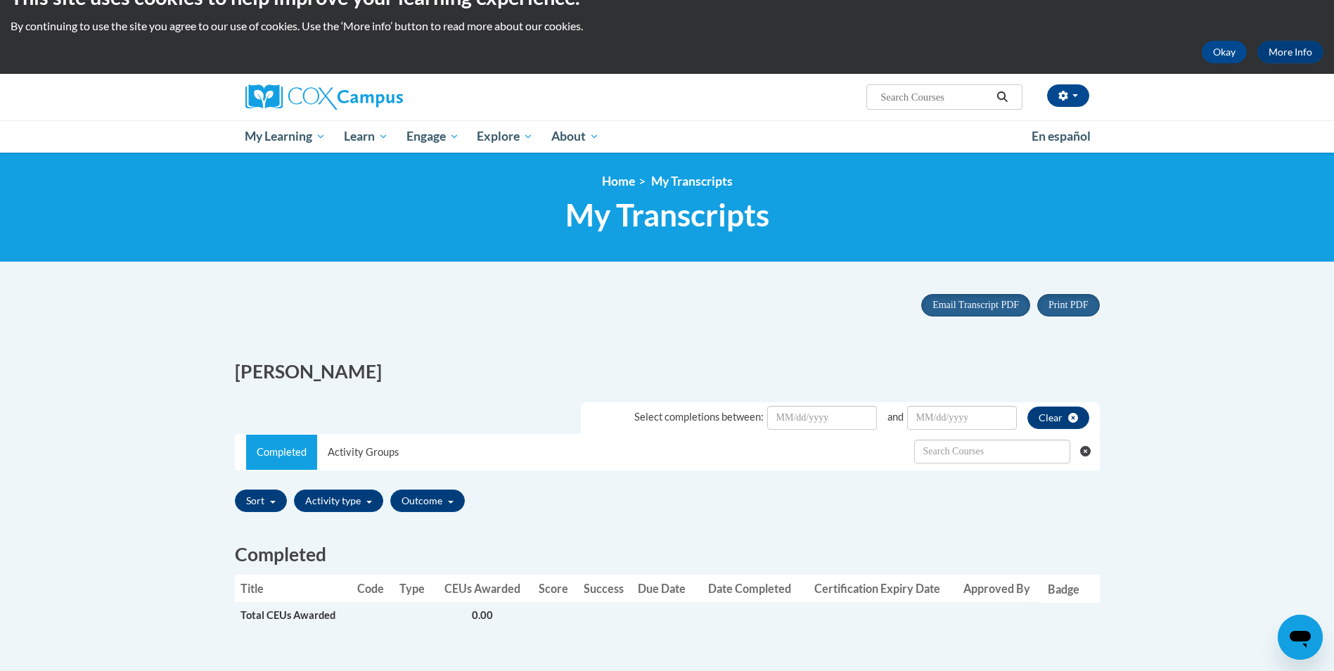
scroll to position [0, 0]
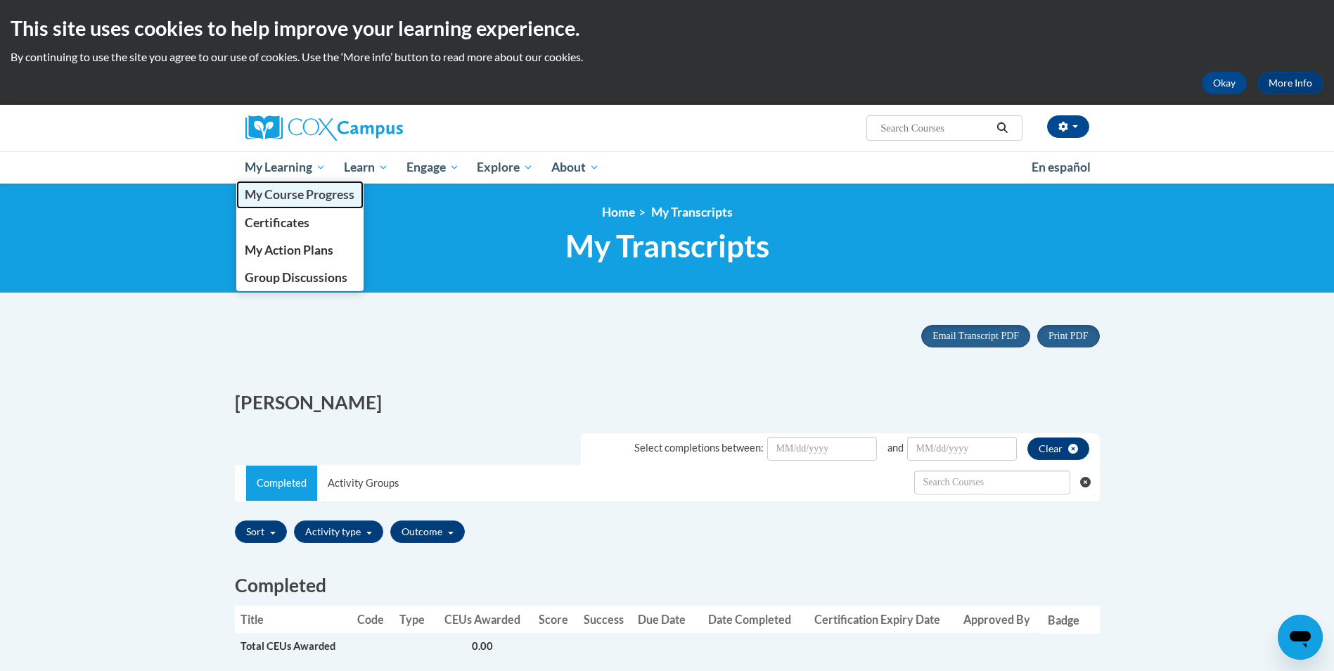
click at [278, 192] on span "My Course Progress" at bounding box center [300, 194] width 110 height 15
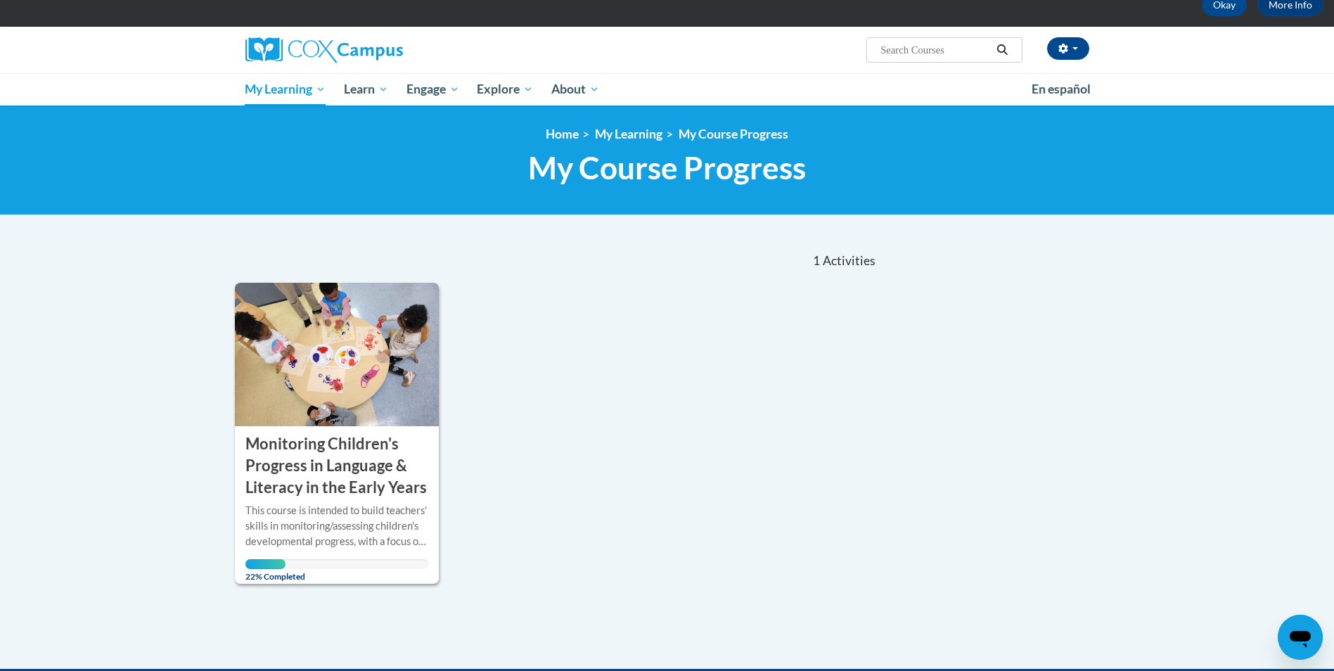
scroll to position [211, 0]
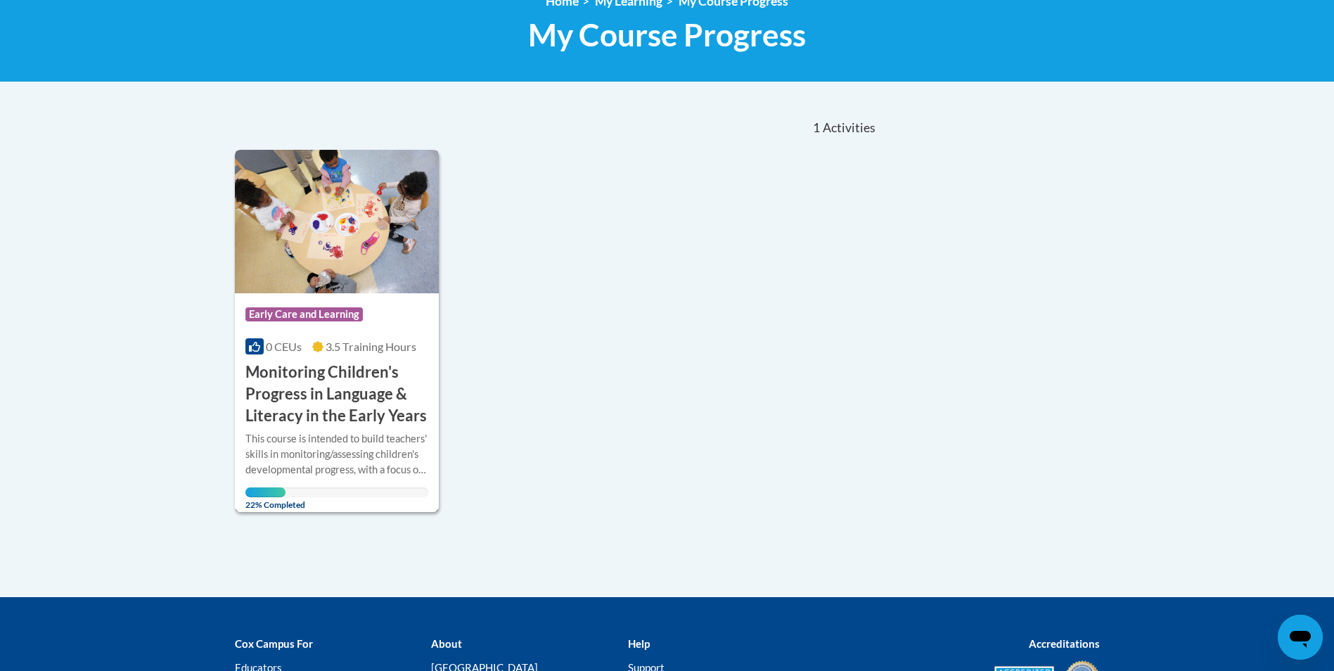
click at [346, 411] on h3 "Monitoring Children's Progress in Language & Literacy in the Early Years" at bounding box center [337, 394] width 184 height 65
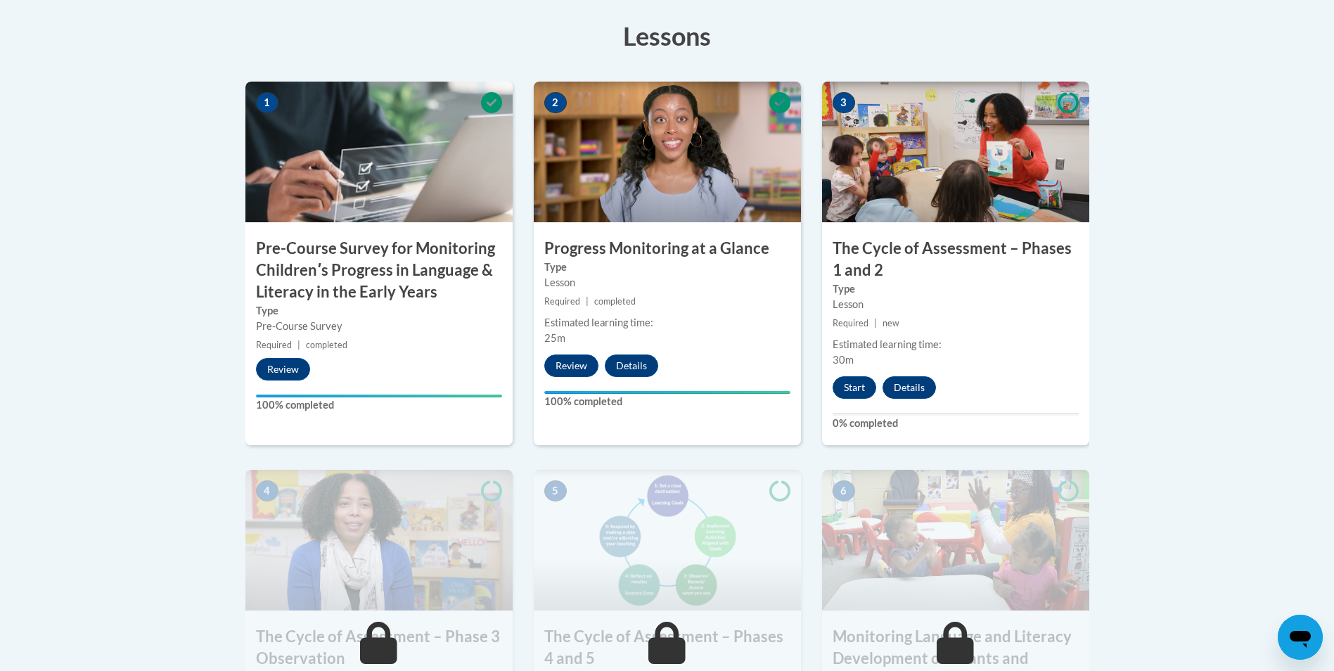
scroll to position [492, 0]
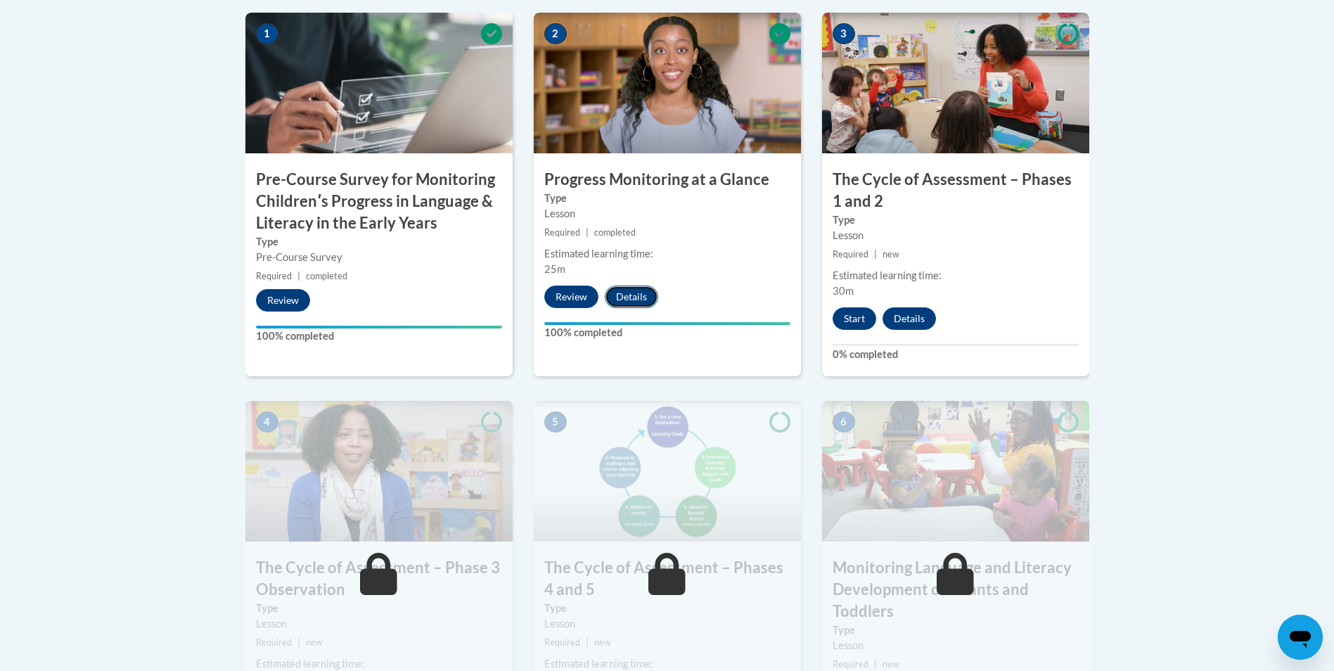
click at [621, 293] on button "Details" at bounding box center [631, 297] width 53 height 23
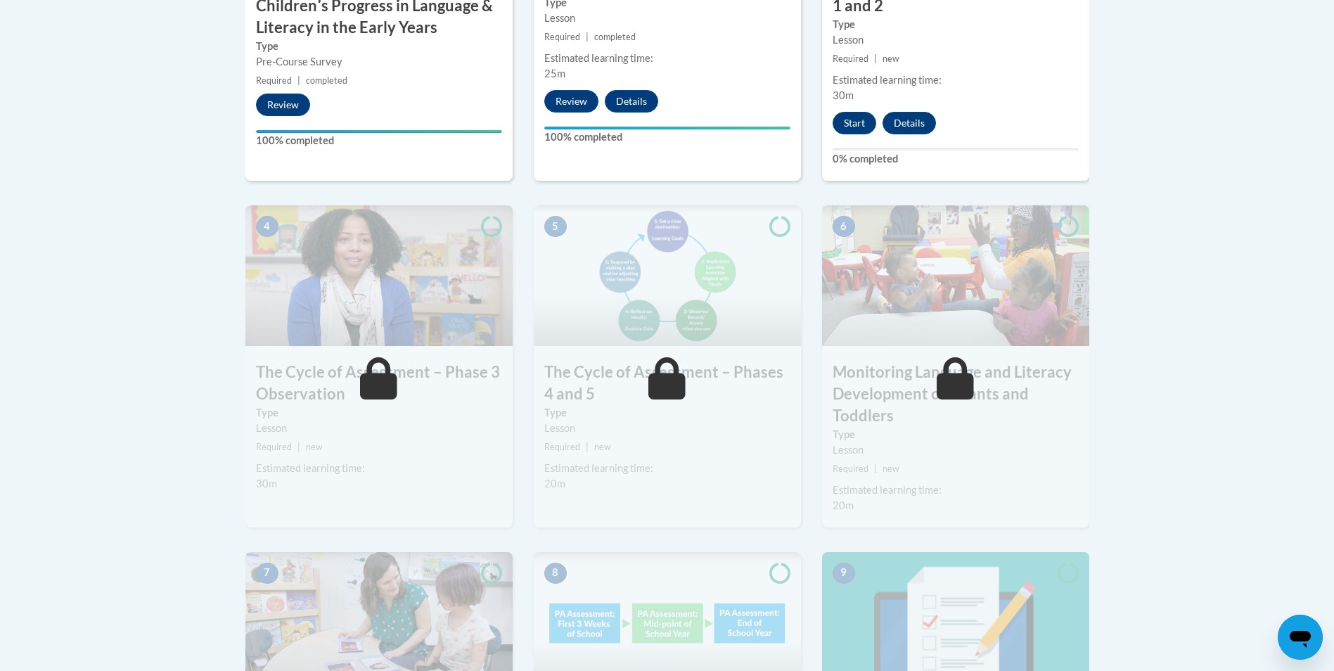
scroll to position [336, 0]
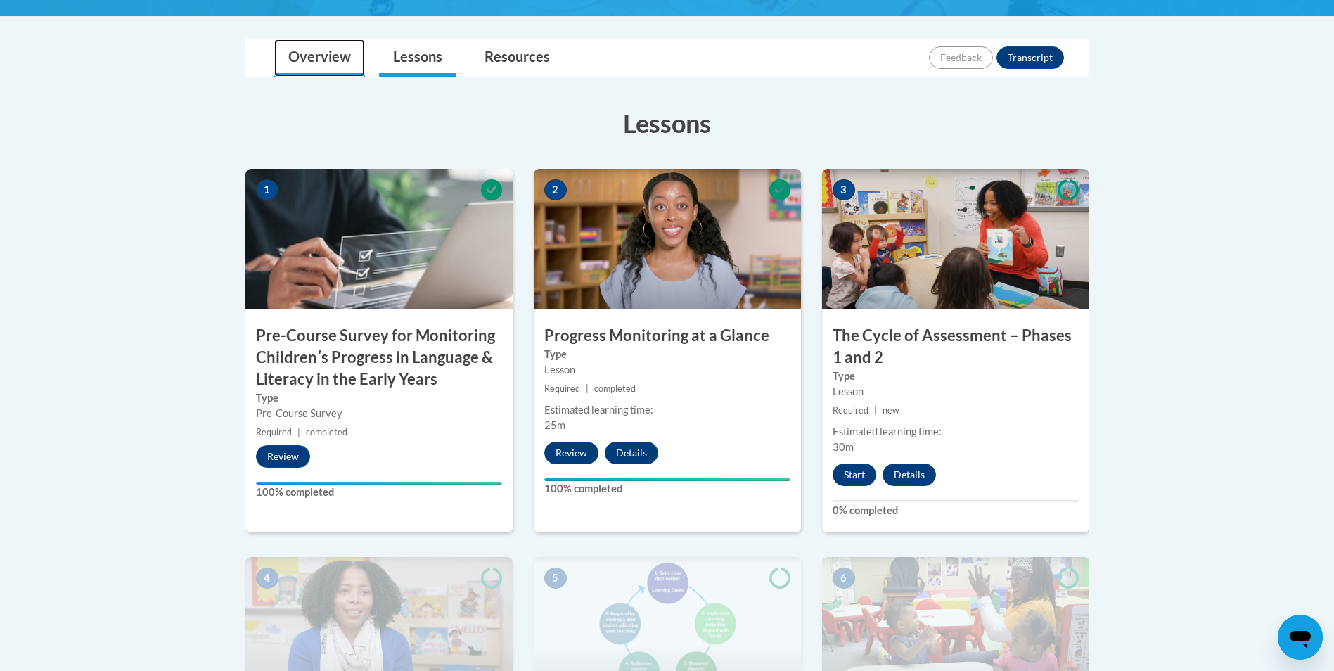
click at [328, 57] on link "Overview" at bounding box center [319, 57] width 91 height 37
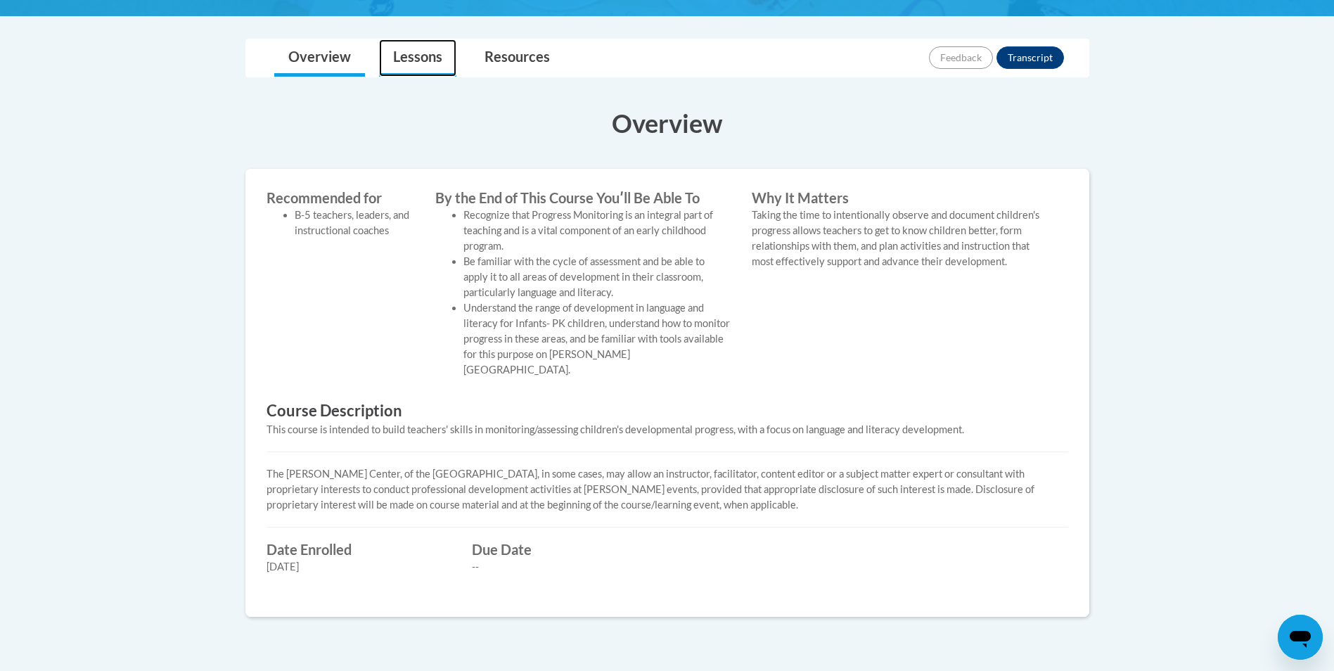
click at [419, 51] on link "Lessons" at bounding box center [417, 57] width 77 height 37
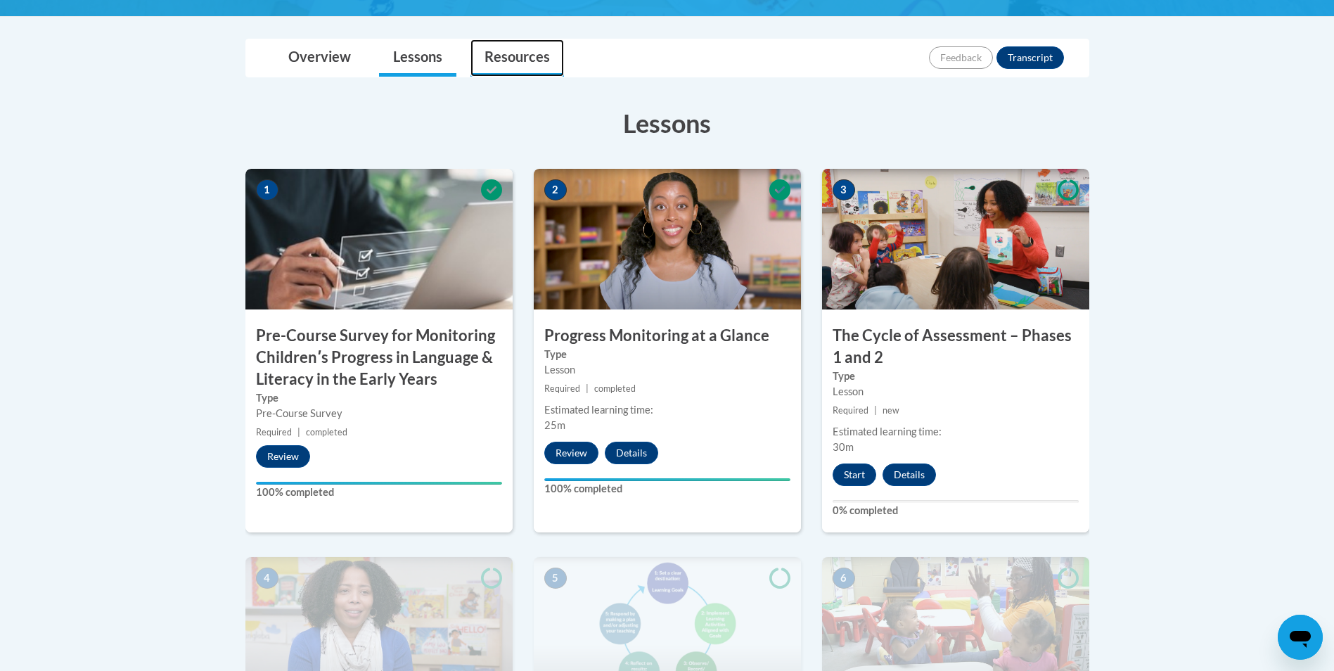
click at [527, 61] on link "Resources" at bounding box center [518, 57] width 94 height 37
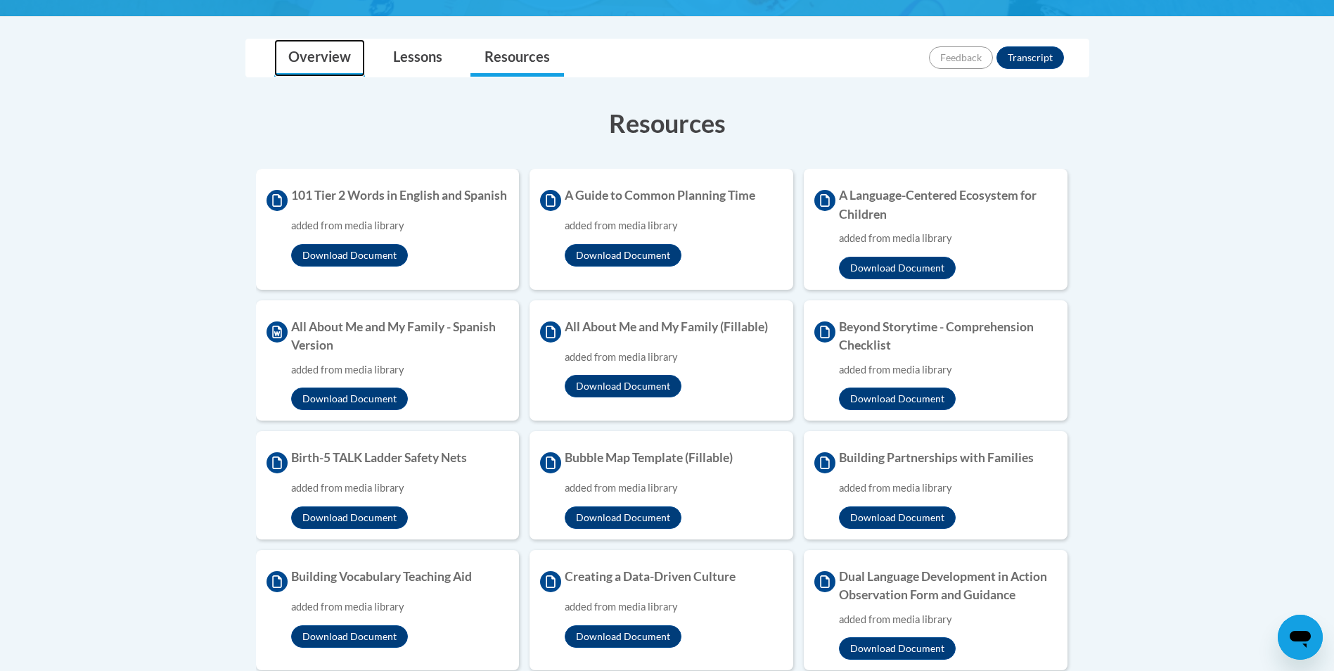
click at [315, 60] on link "Overview" at bounding box center [319, 57] width 91 height 37
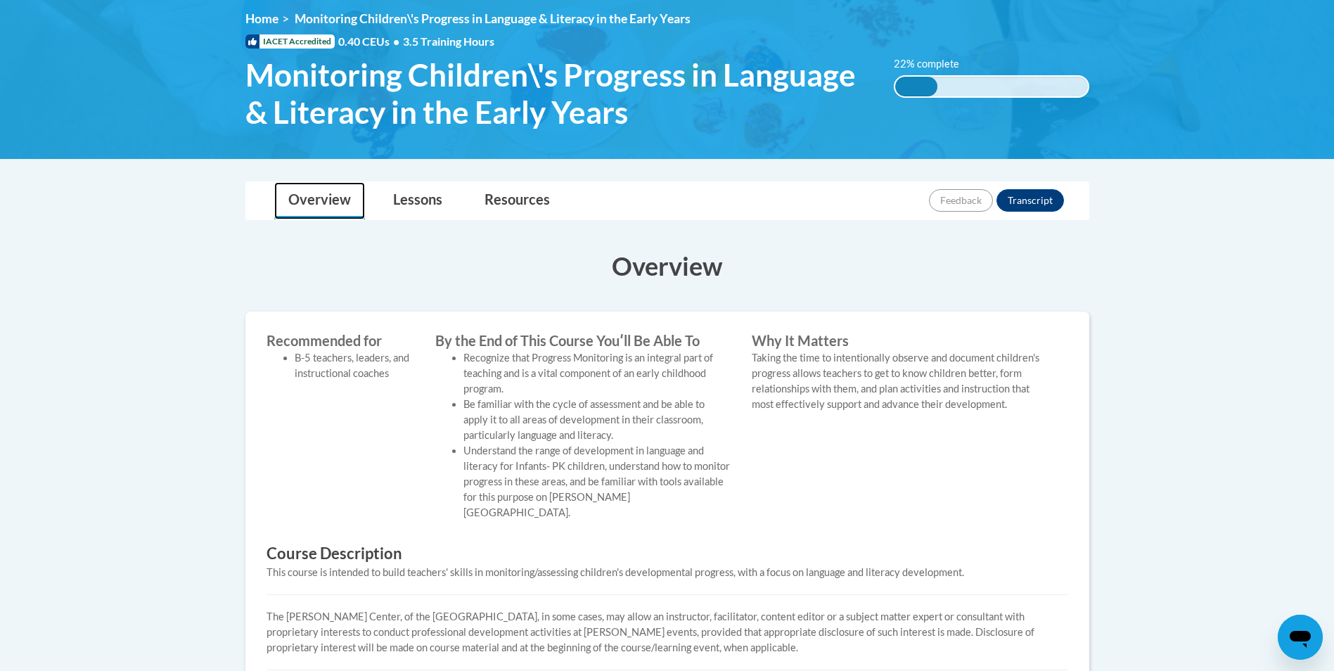
scroll to position [125, 0]
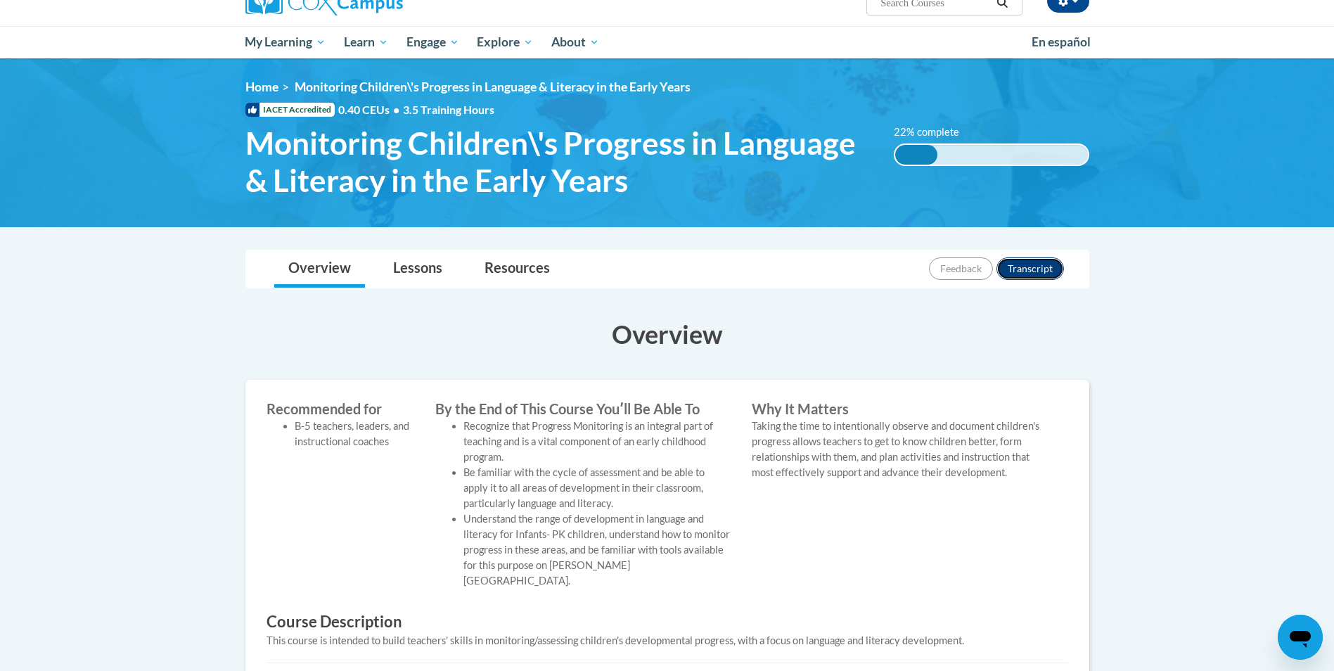
click at [1048, 264] on button "Transcript" at bounding box center [1031, 268] width 68 height 23
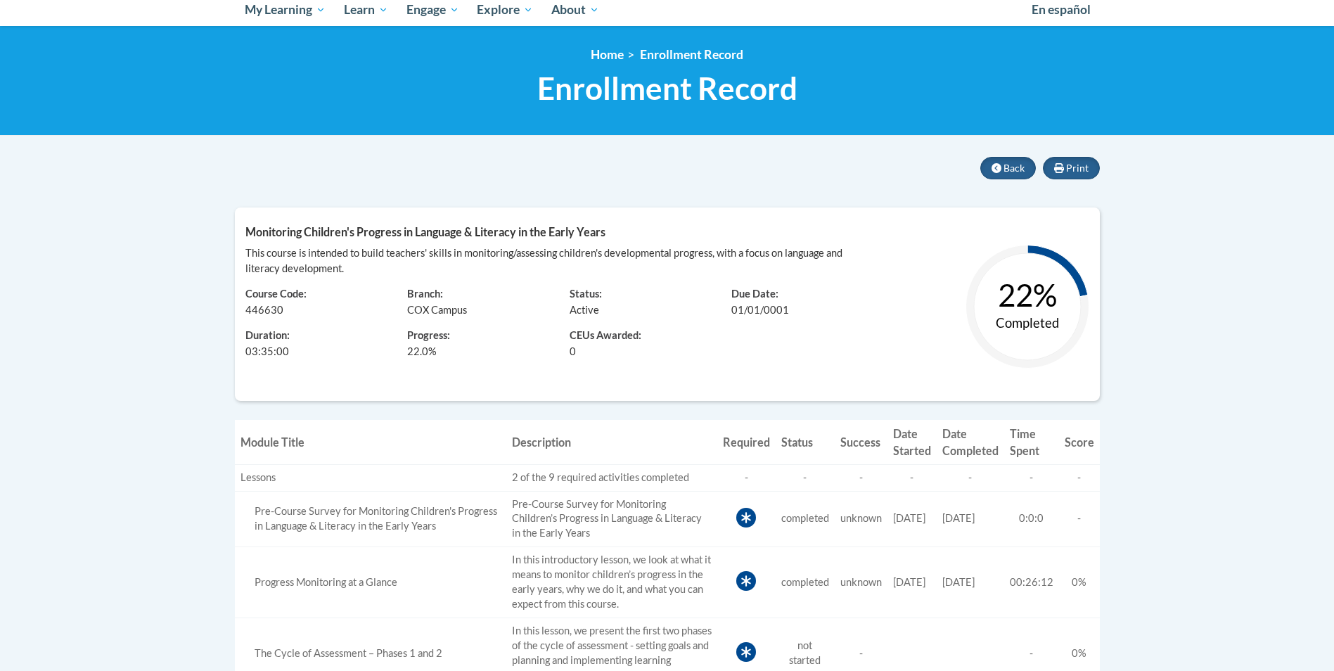
scroll to position [70, 0]
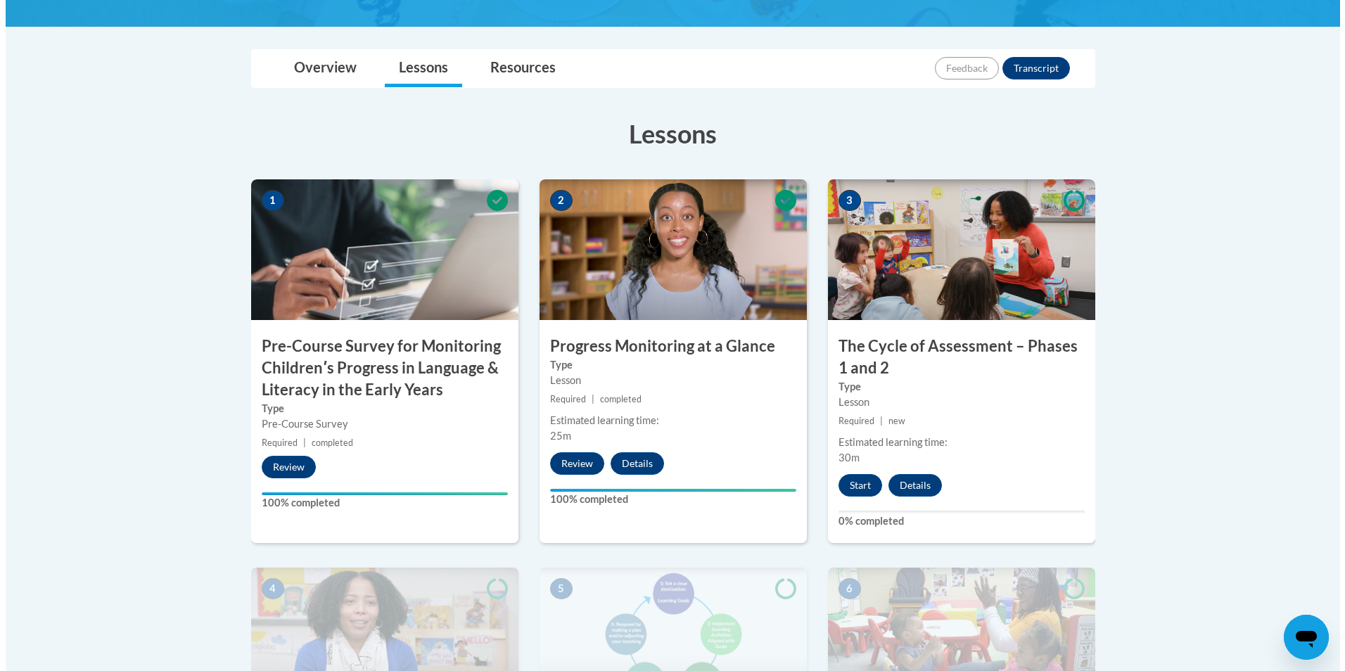
scroll to position [407, 0]
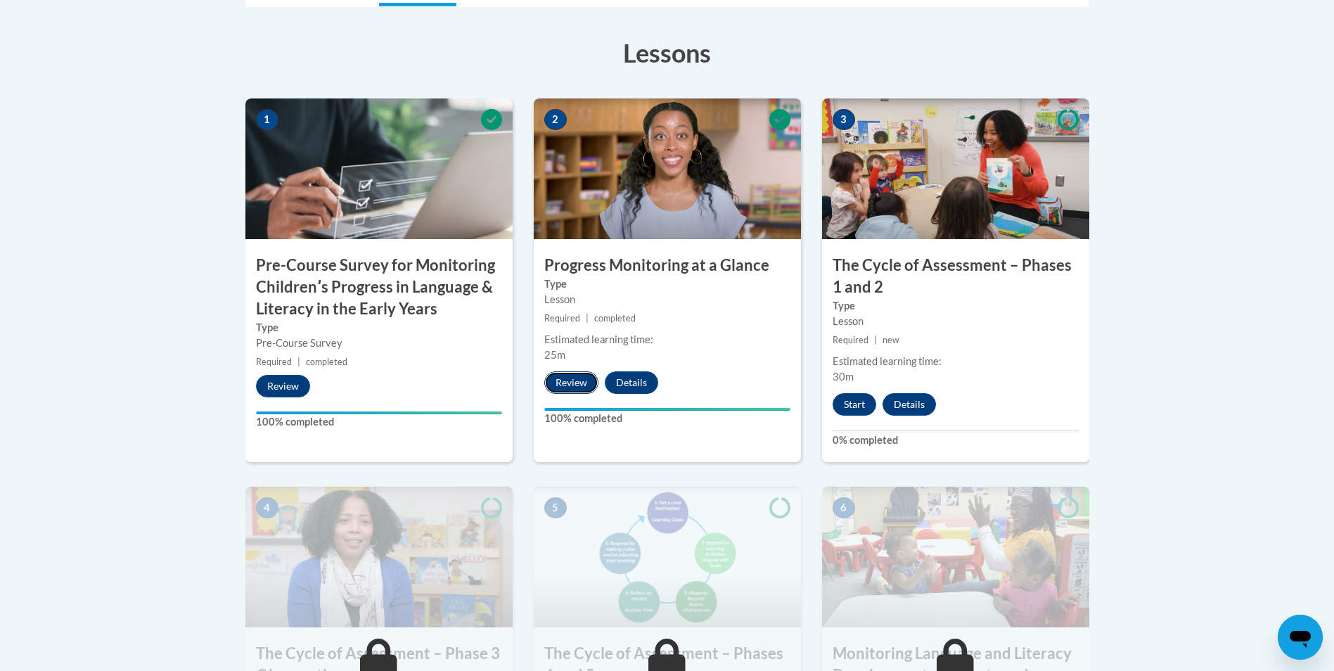
click at [583, 382] on button "Review" at bounding box center [571, 382] width 54 height 23
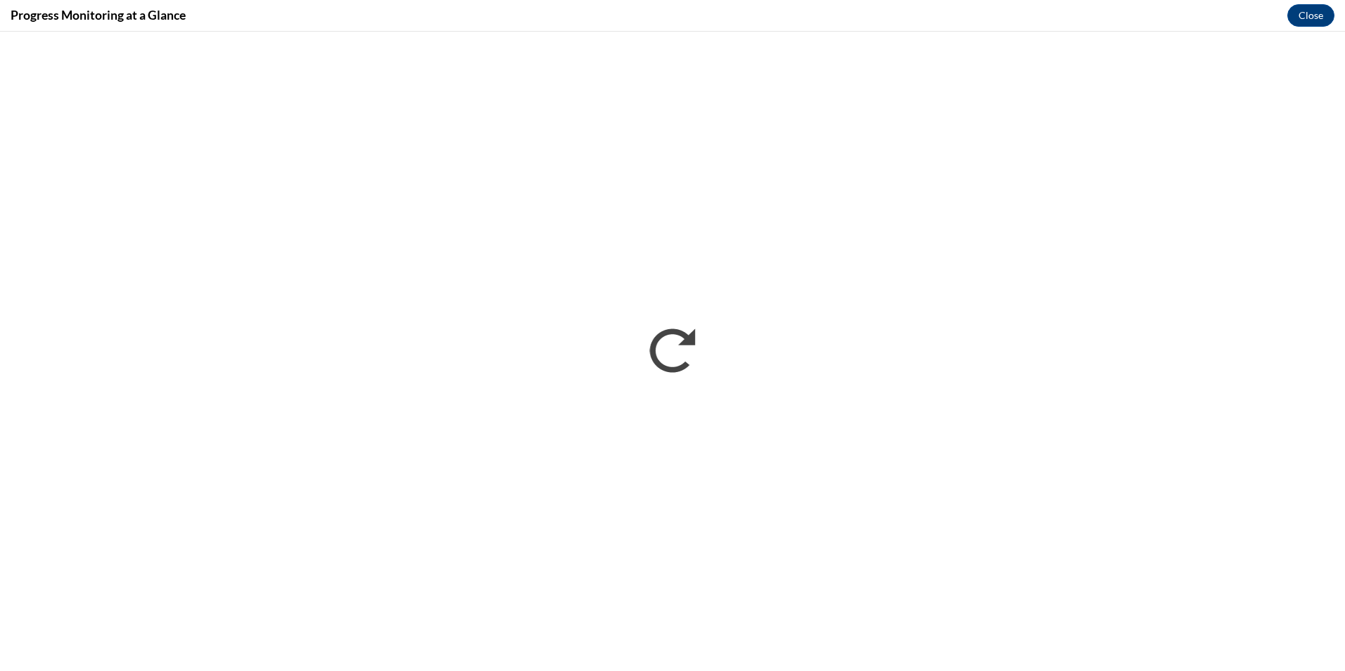
scroll to position [0, 0]
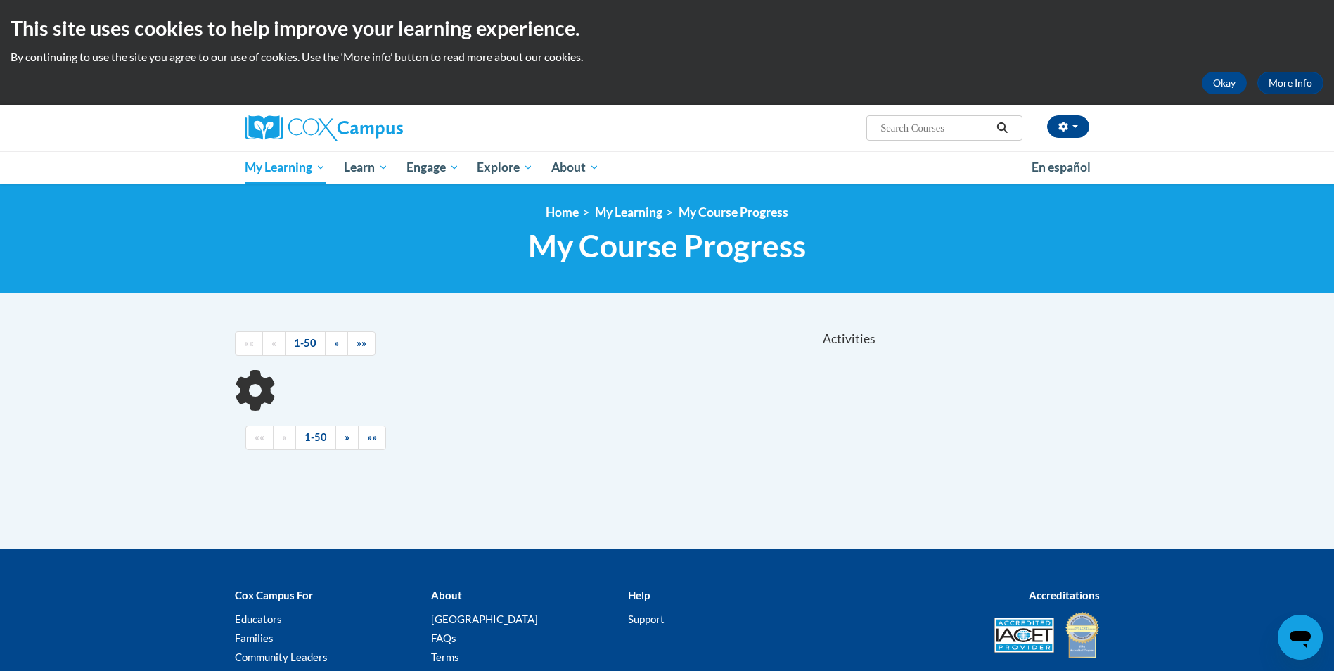
scroll to position [109, 0]
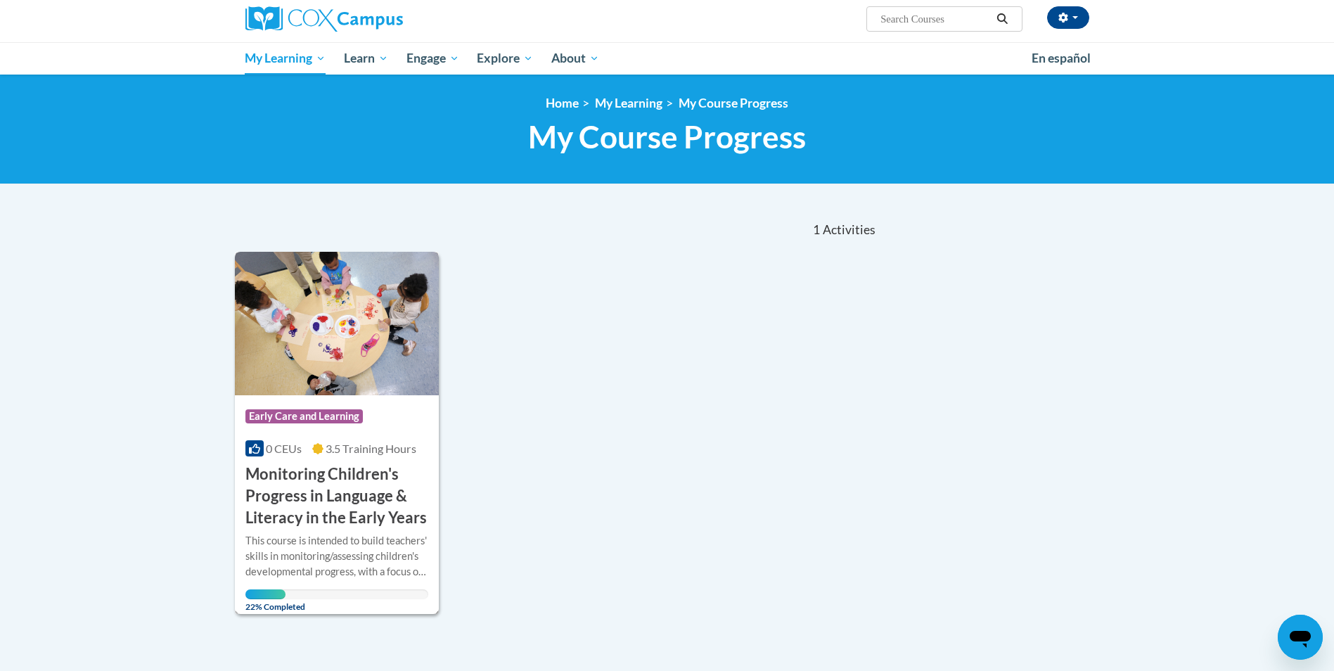
click at [331, 480] on h3 "Monitoring Children's Progress in Language & Literacy in the Early Years" at bounding box center [337, 496] width 184 height 65
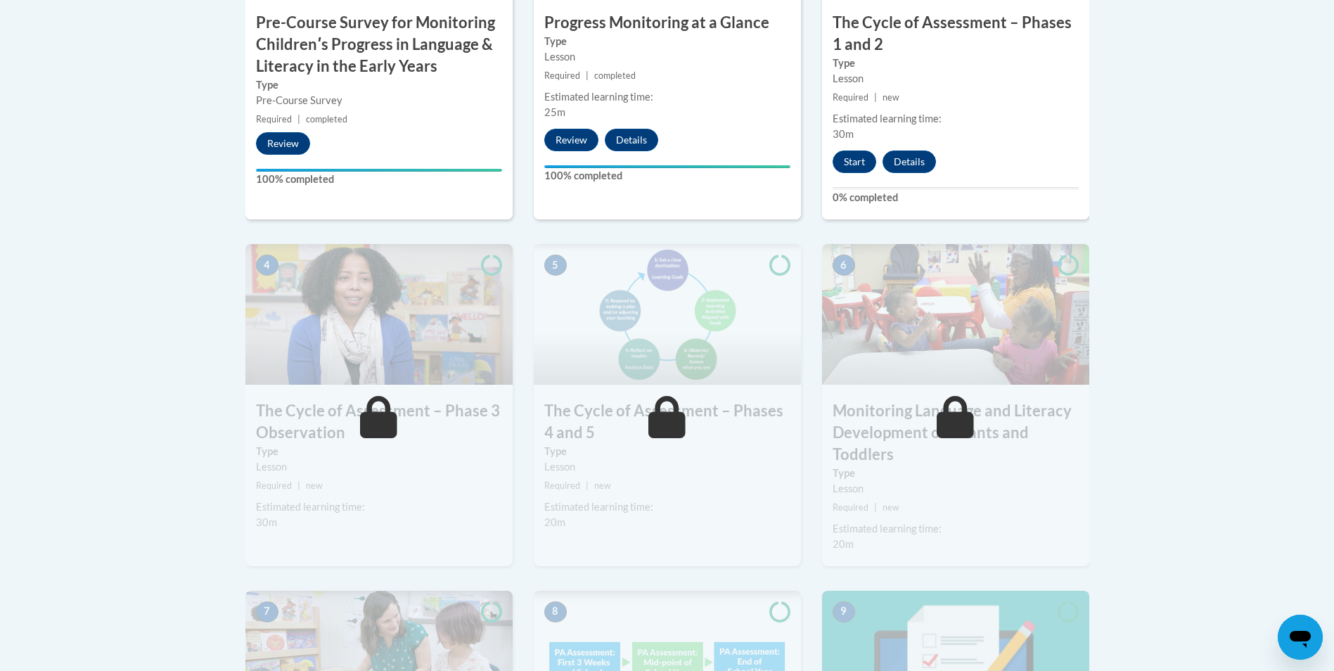
scroll to position [477, 0]
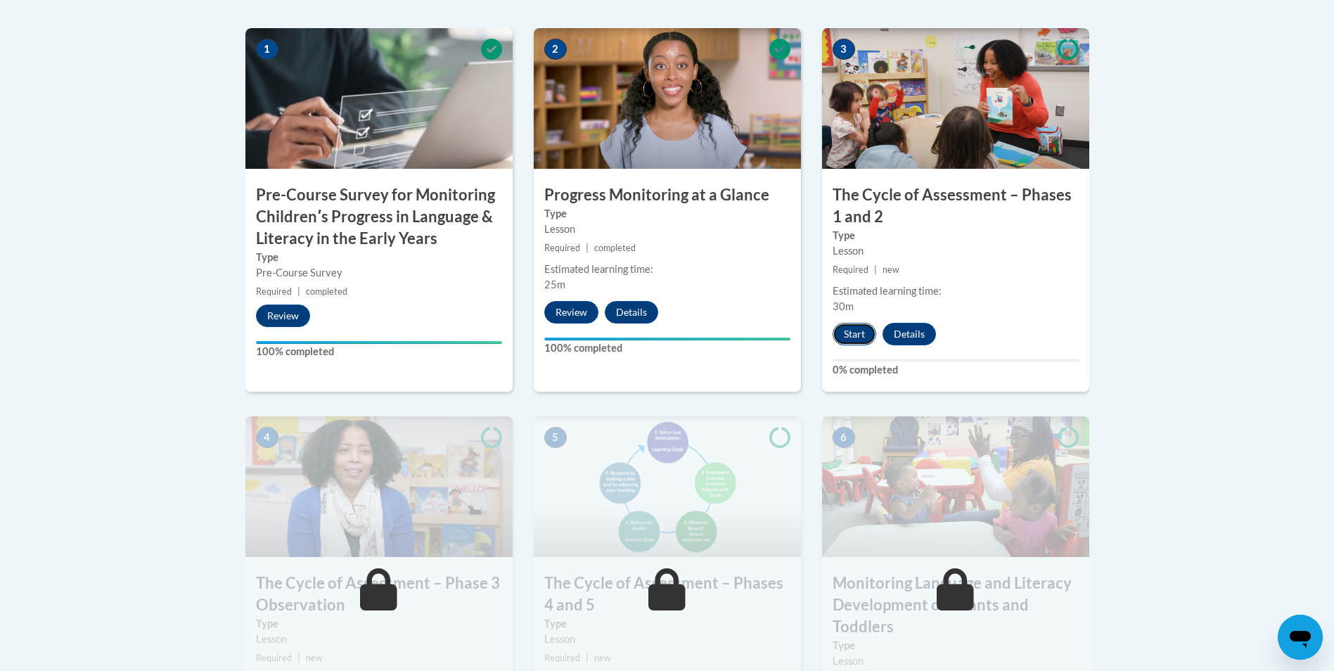
click at [852, 332] on button "Start" at bounding box center [855, 334] width 44 height 23
